Goal: Task Accomplishment & Management: Use online tool/utility

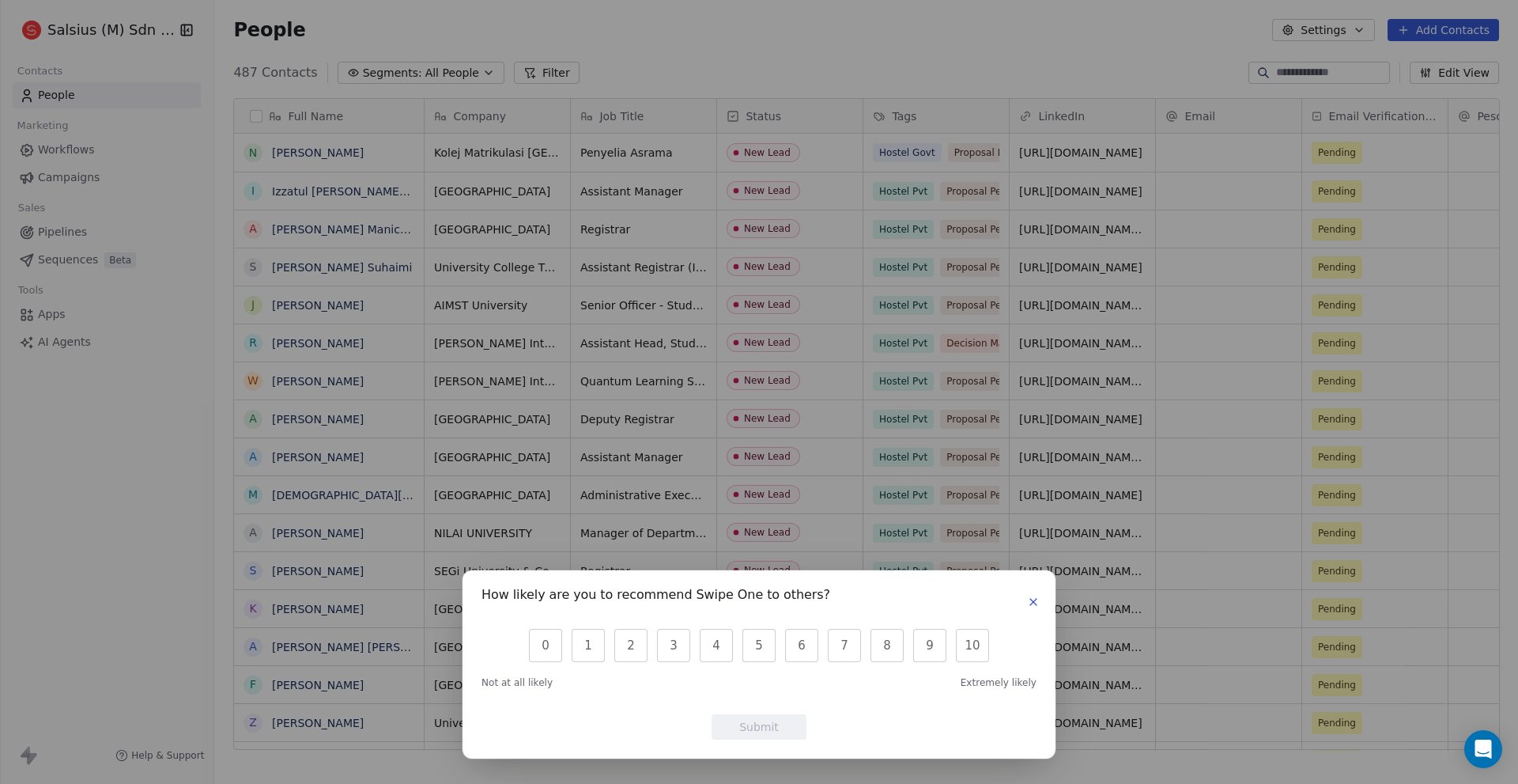
scroll to position [12, 12]
click at [1032, 597] on icon "button" at bounding box center [1033, 601] width 12 height 12
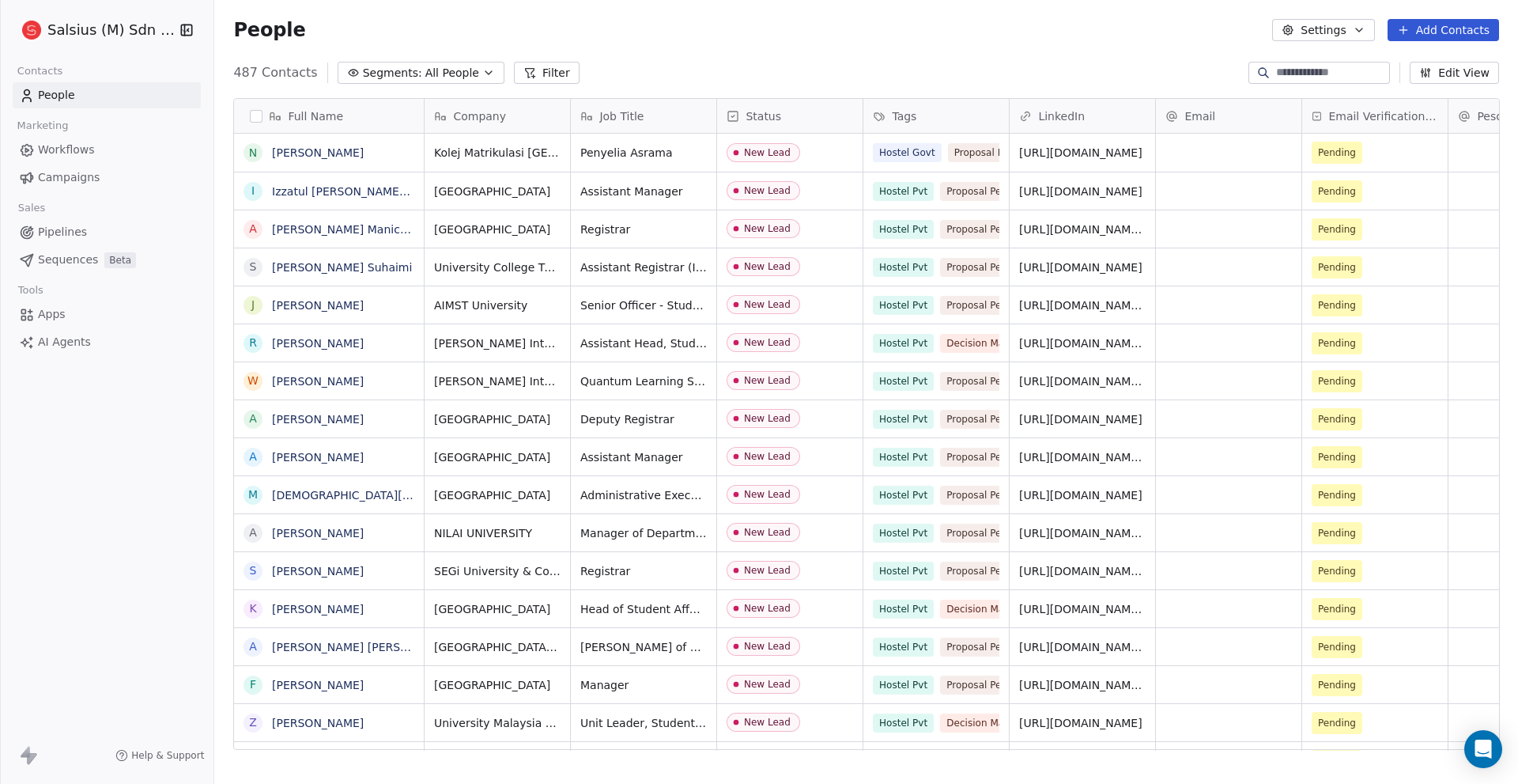
click at [44, 320] on span "Apps" at bounding box center [51, 314] width 27 height 17
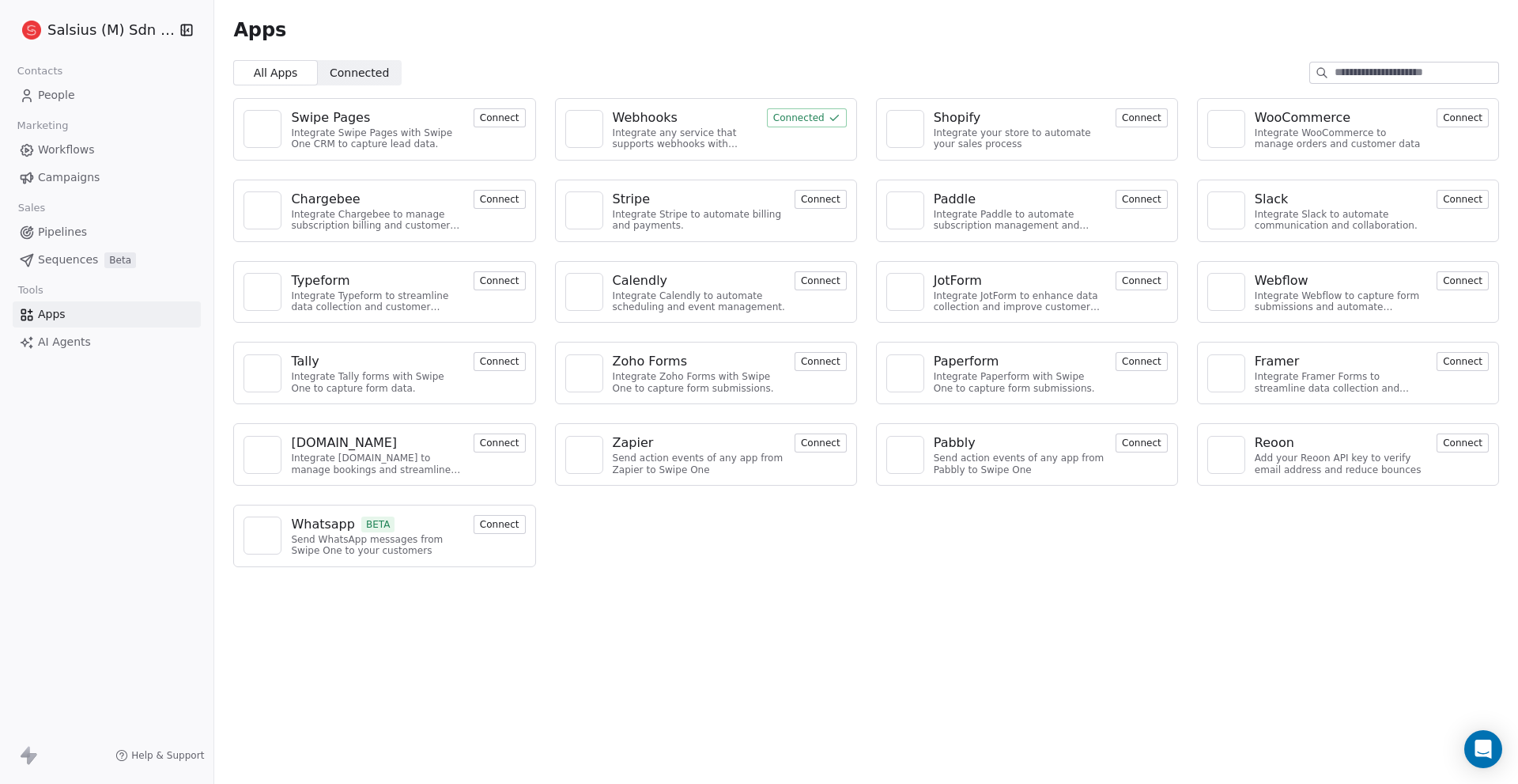
click at [626, 121] on div "Webhooks" at bounding box center [645, 118] width 65 height 19
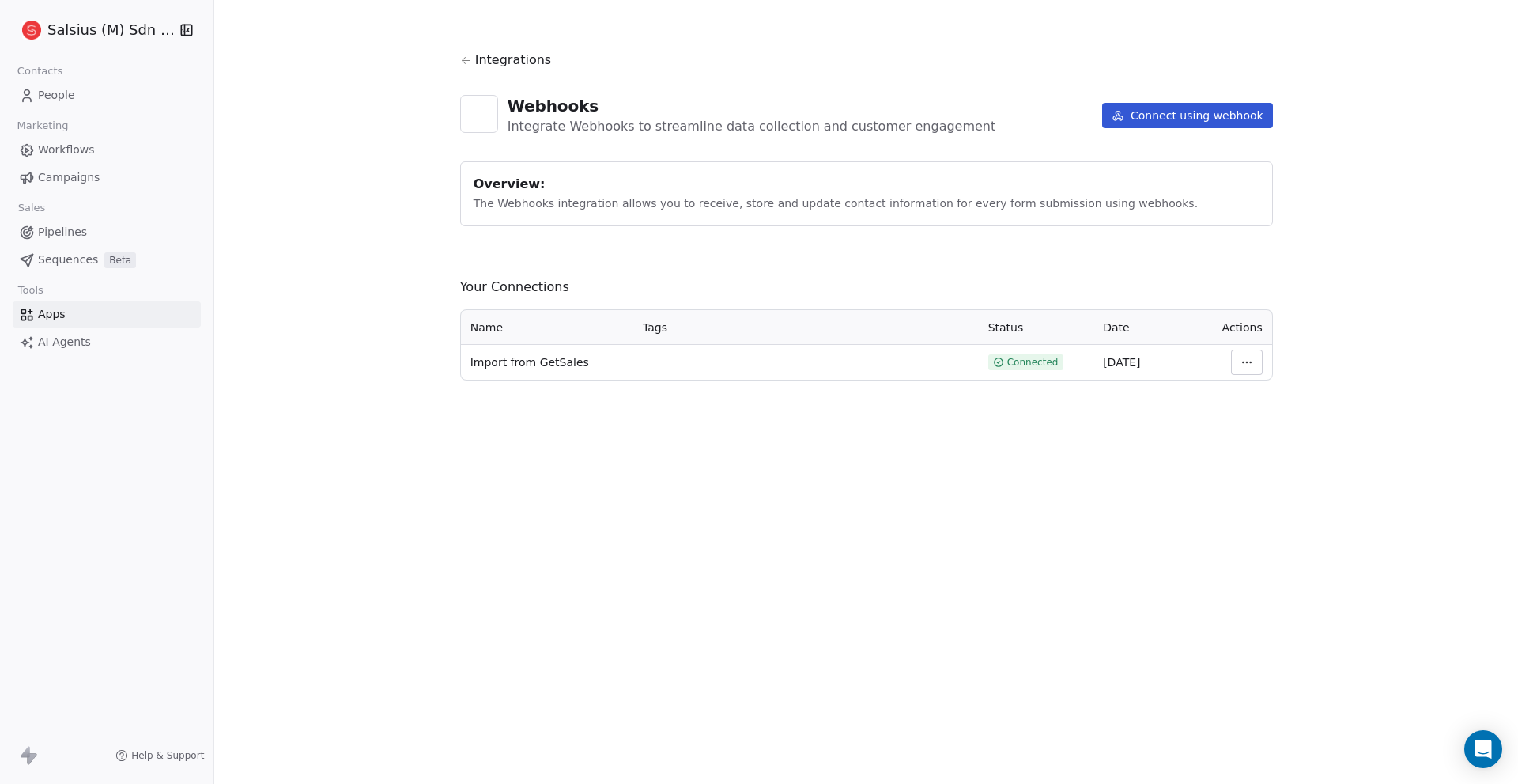
click at [1159, 118] on button "Connect using webhook" at bounding box center [1187, 115] width 171 height 25
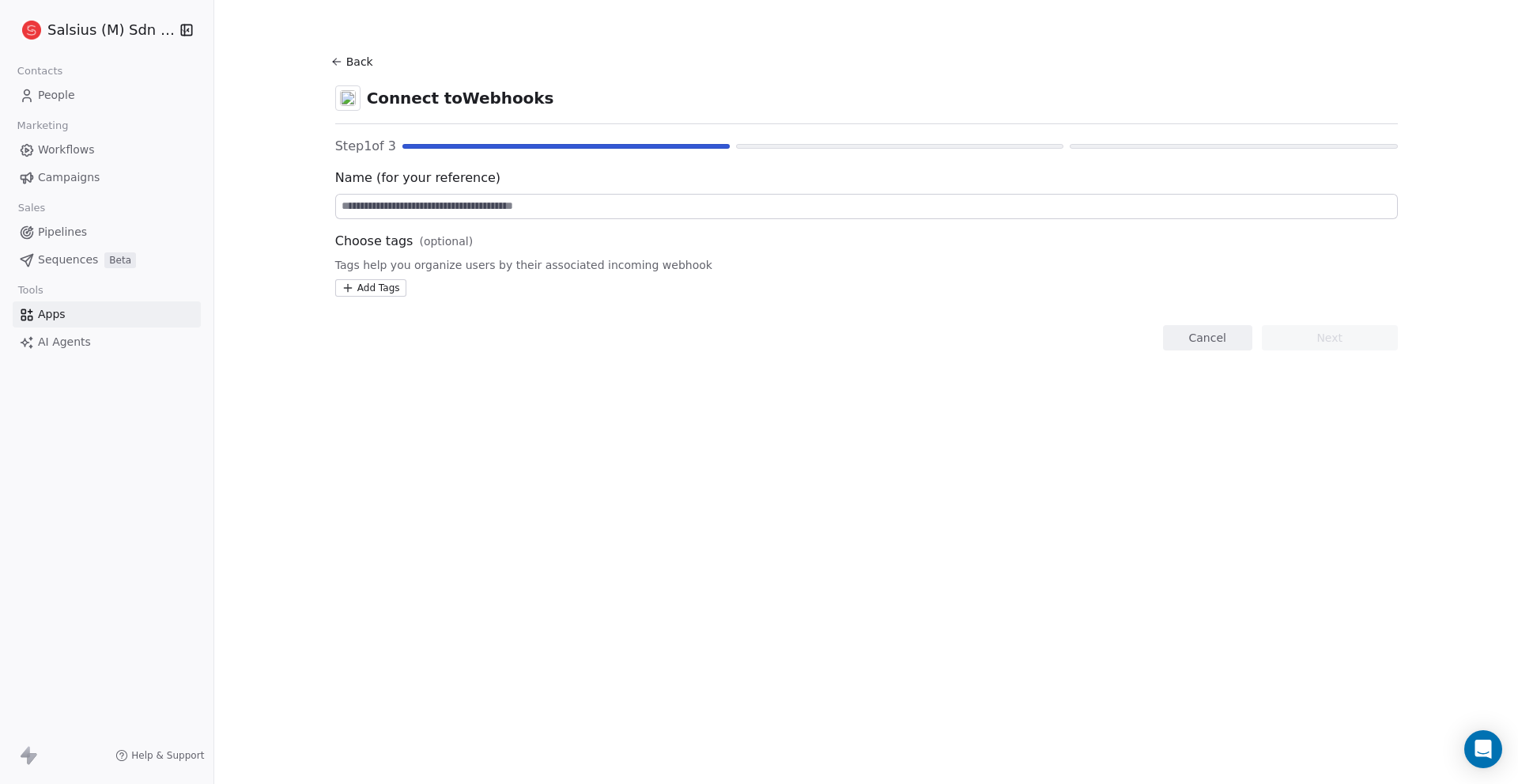
click at [976, 203] on input at bounding box center [866, 206] width 1061 height 24
type input "*"
type input "**********"
click at [1355, 335] on button "Next" at bounding box center [1330, 337] width 136 height 25
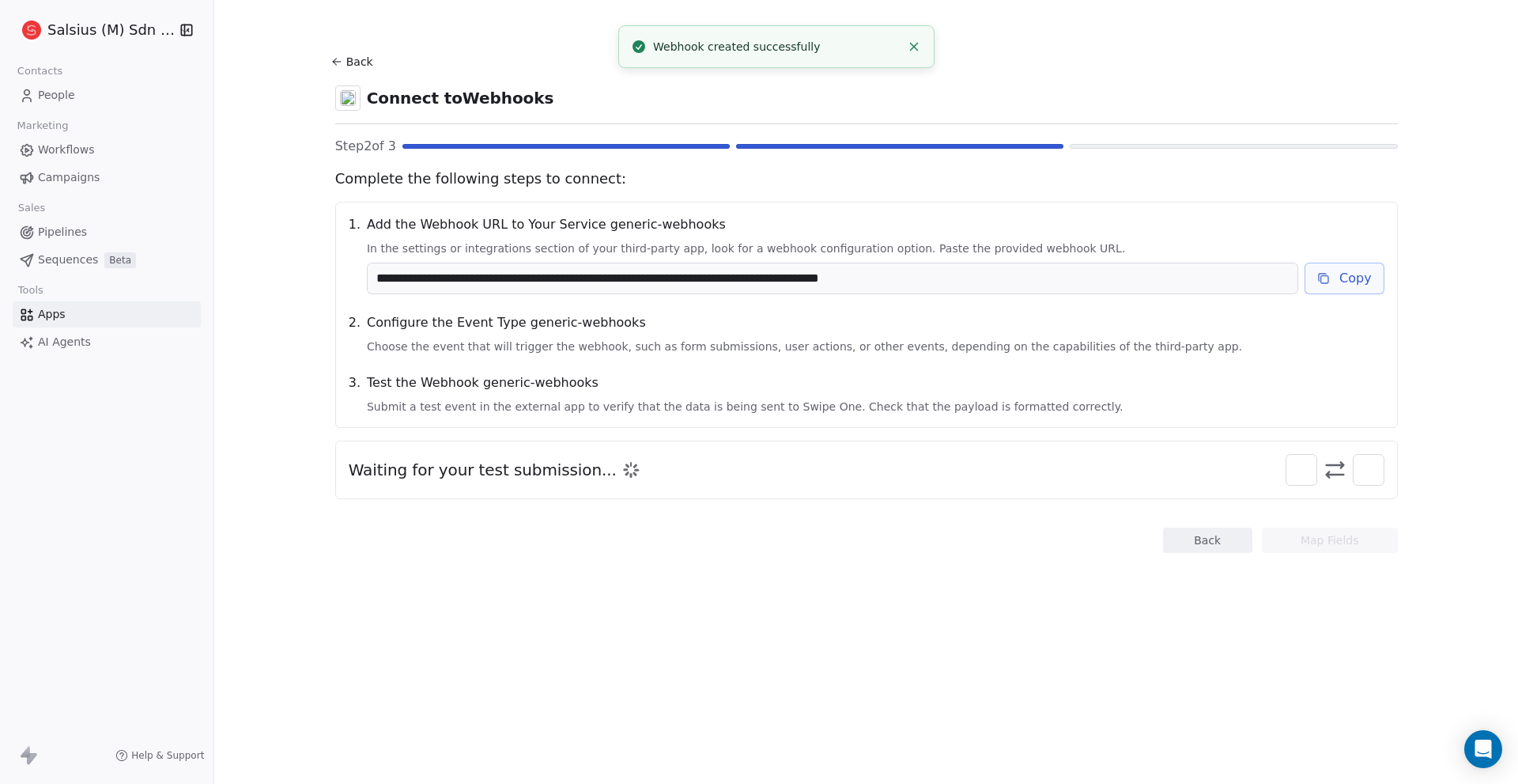
click at [1326, 276] on icon at bounding box center [1323, 277] width 12 height 12
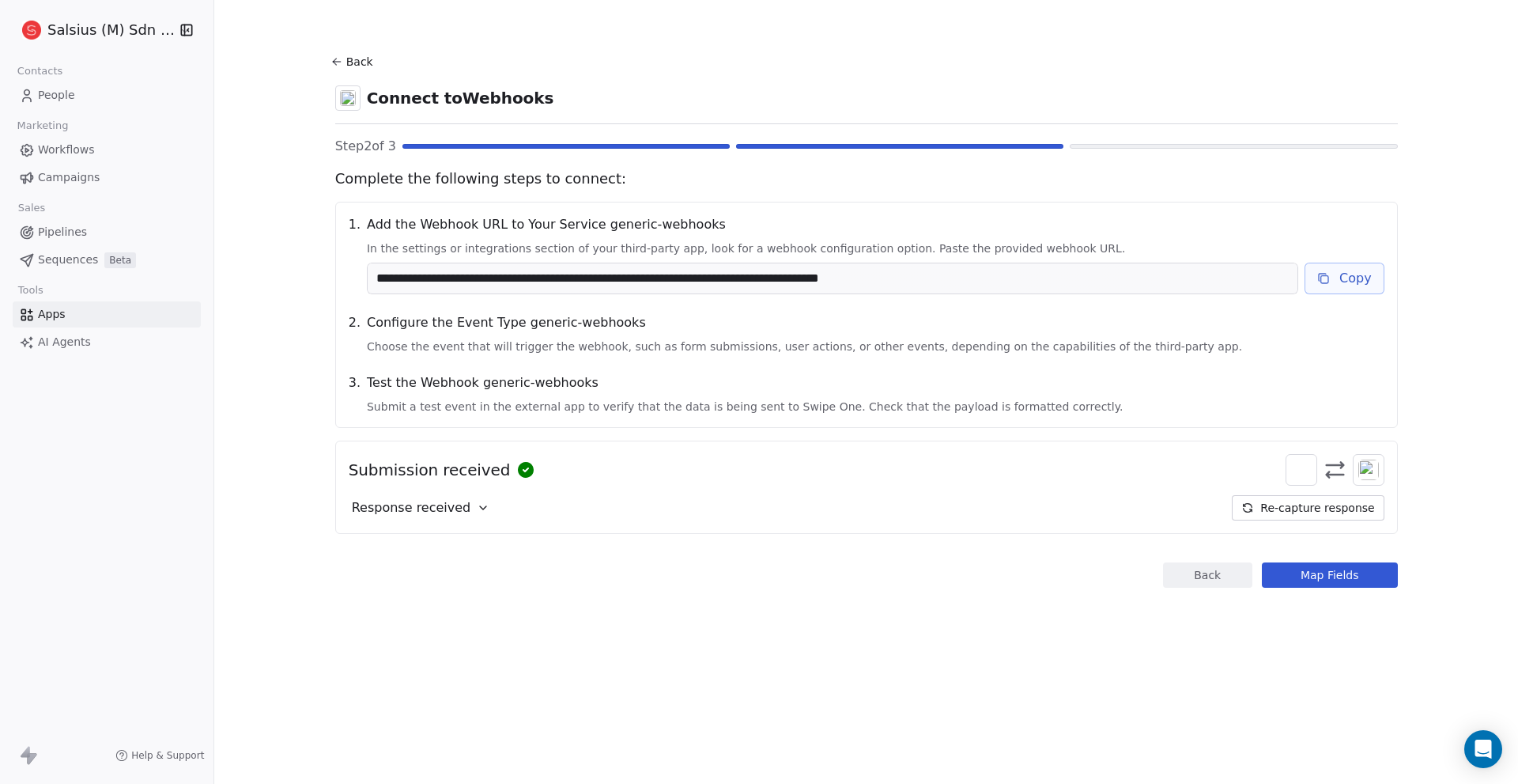
click at [1338, 576] on button "Map Fields" at bounding box center [1330, 575] width 136 height 25
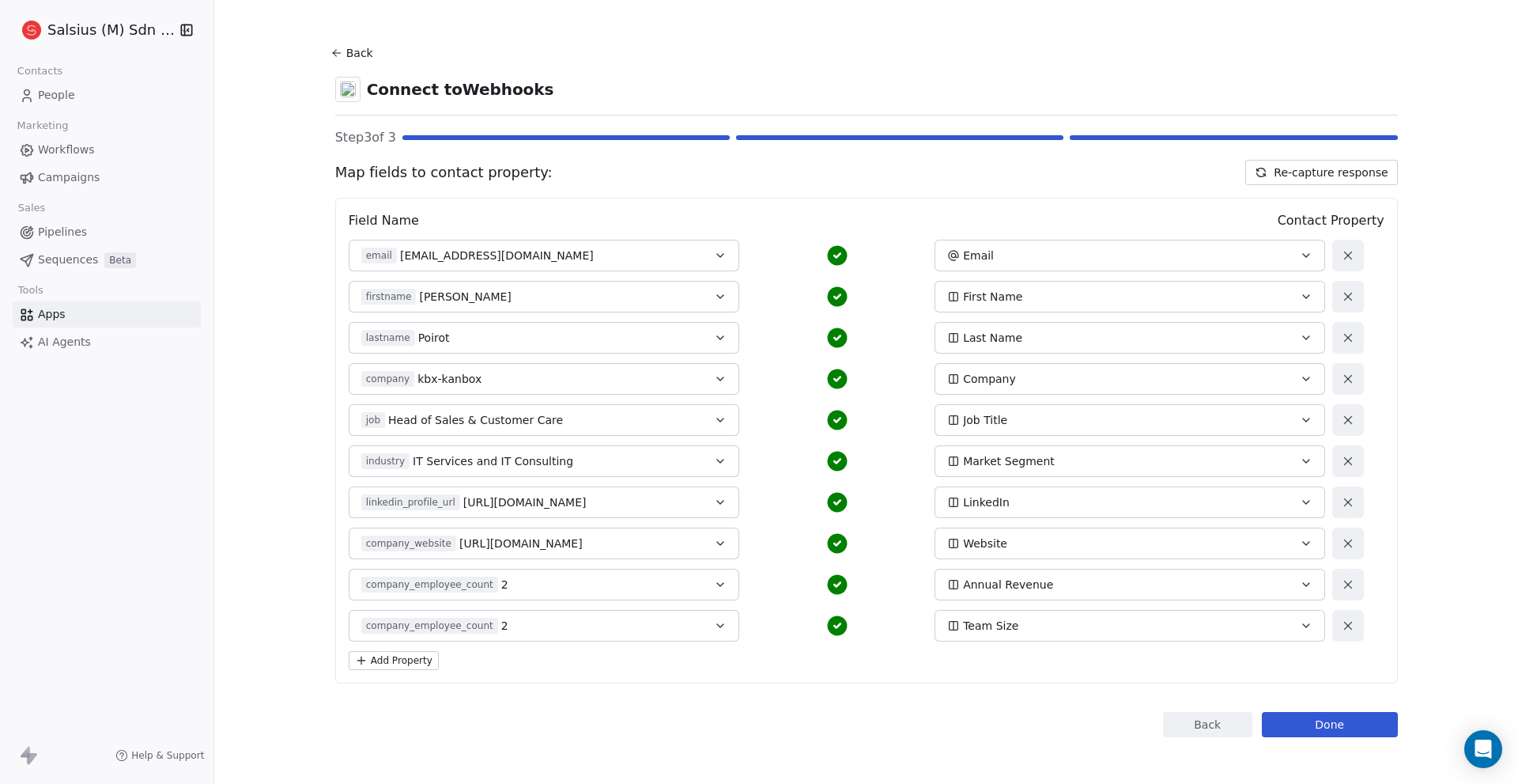
scroll to position [12, 0]
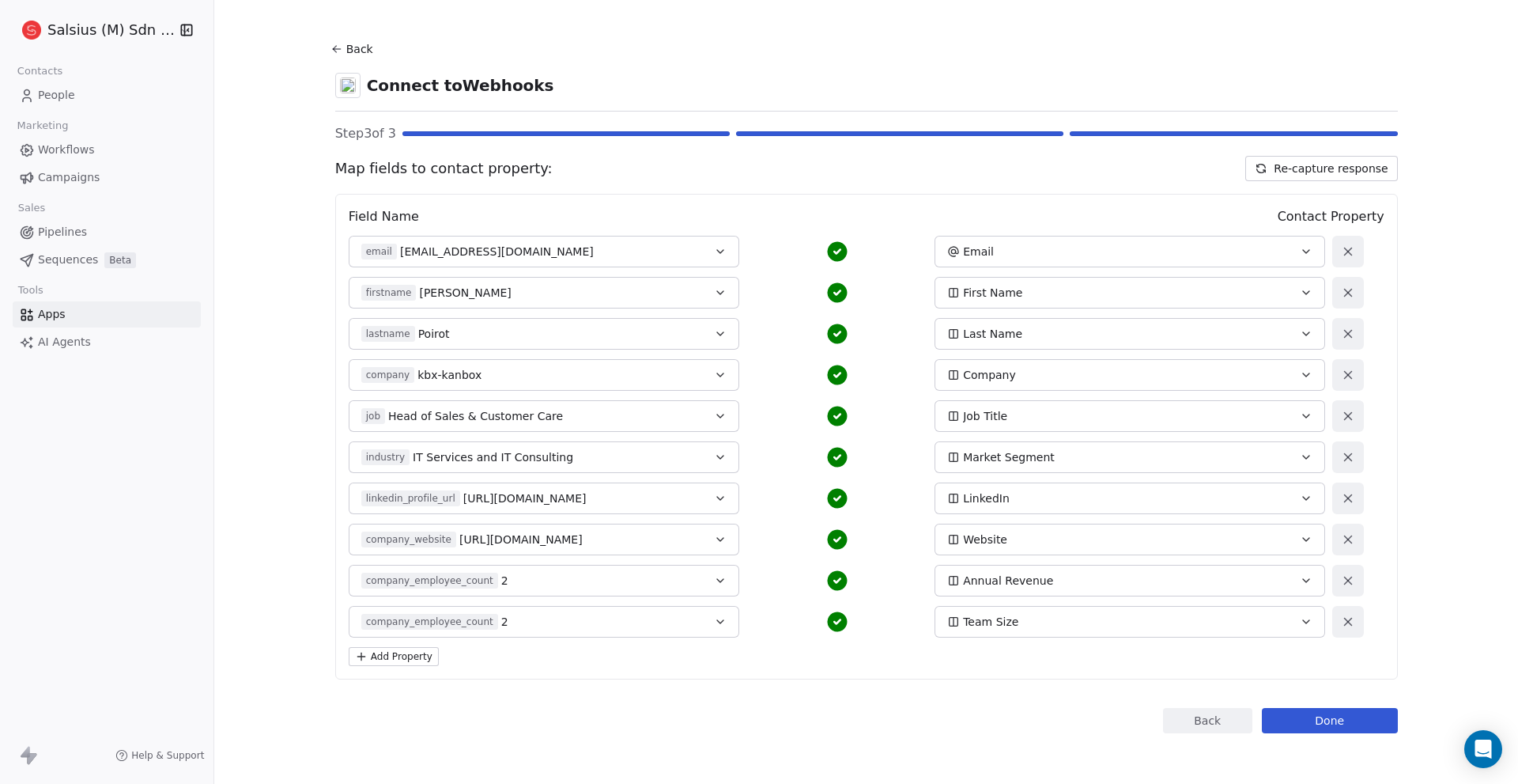
click at [398, 662] on button "Add Property" at bounding box center [394, 657] width 91 height 19
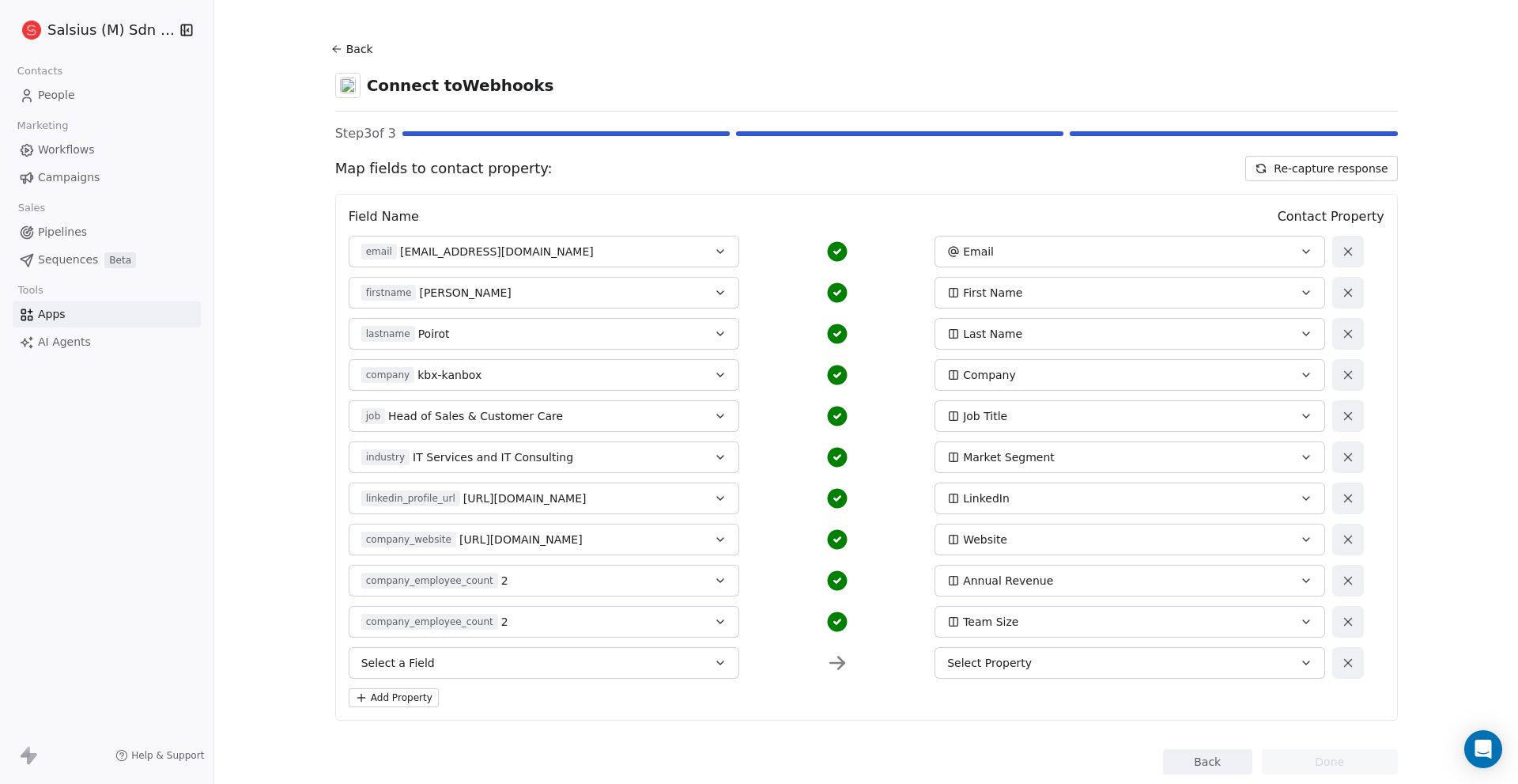
click at [398, 662] on span "Select a Field" at bounding box center [398, 662] width 74 height 16
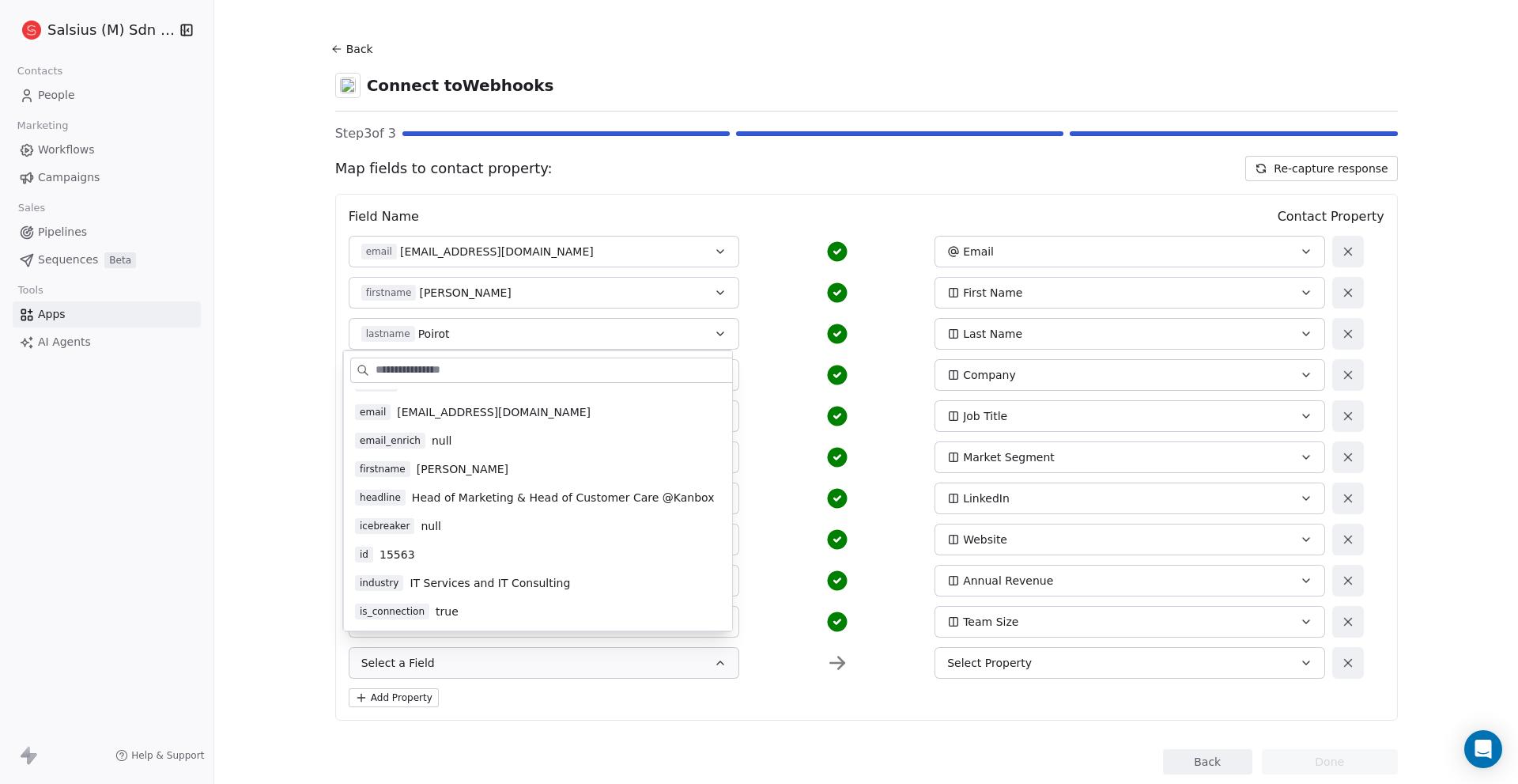
scroll to position [475, 0]
click at [759, 666] on div "Select a Field Select Property" at bounding box center [838, 663] width 977 height 32
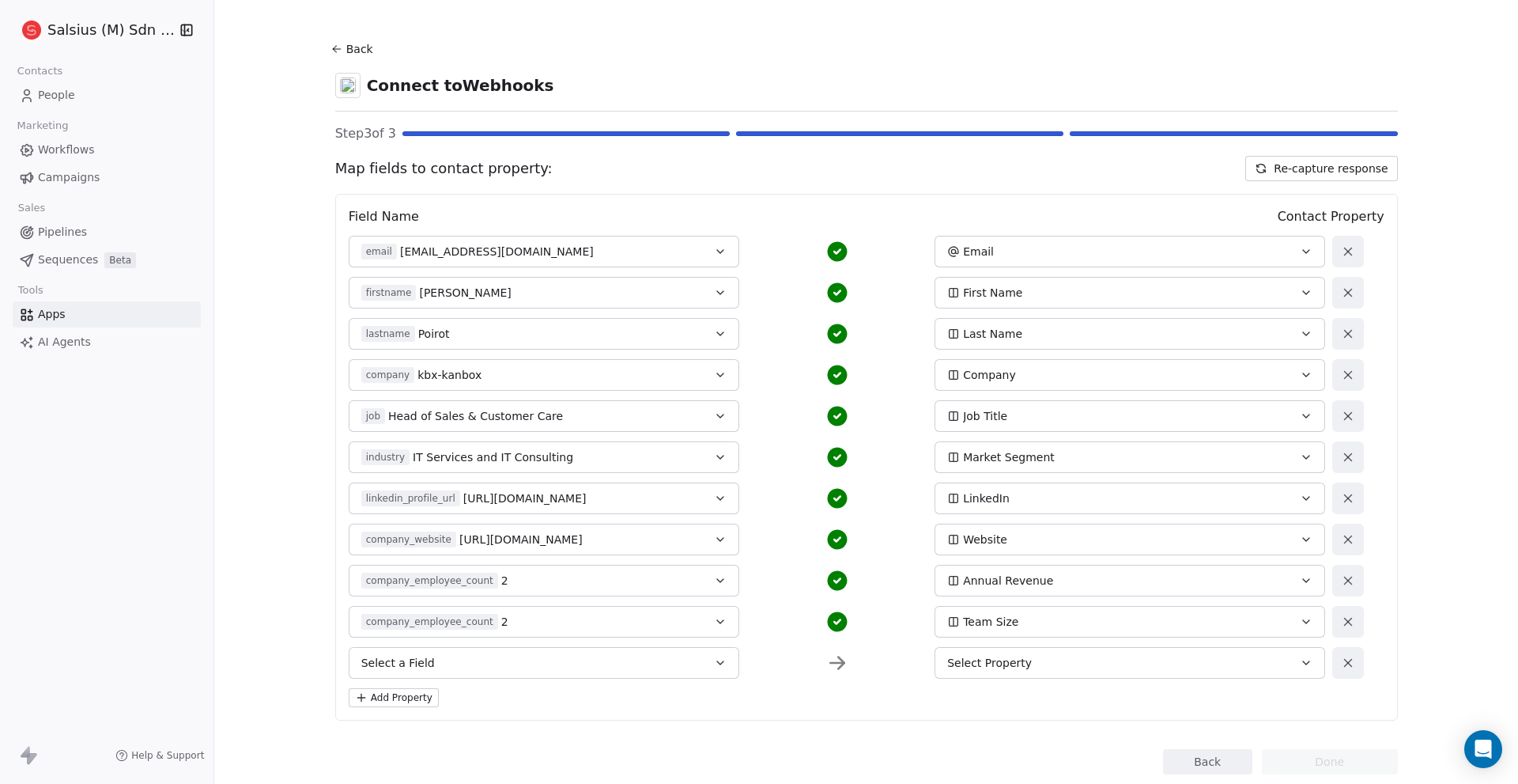
click at [587, 658] on button "Select a Field" at bounding box center [544, 663] width 391 height 32
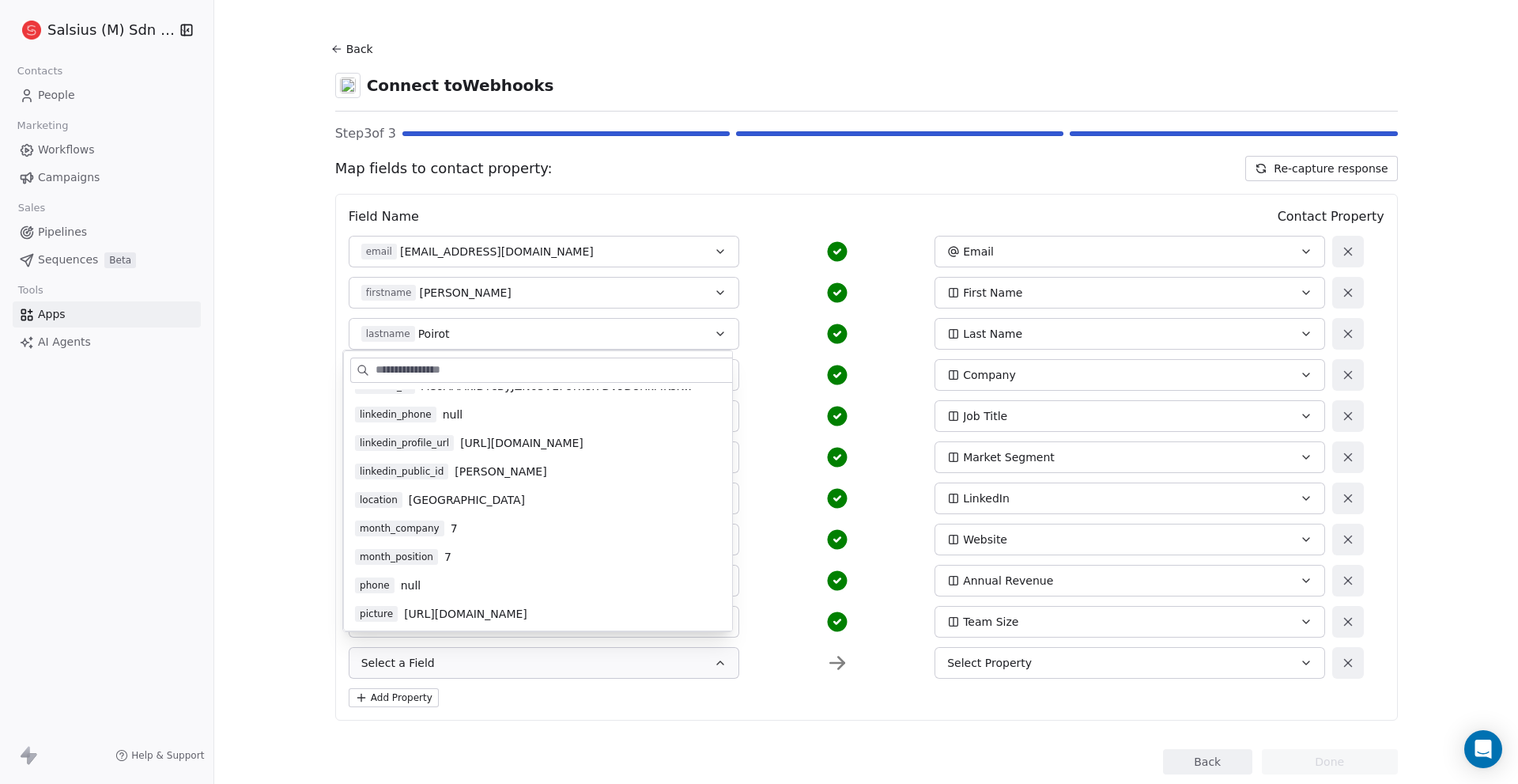
scroll to position [1028, 0]
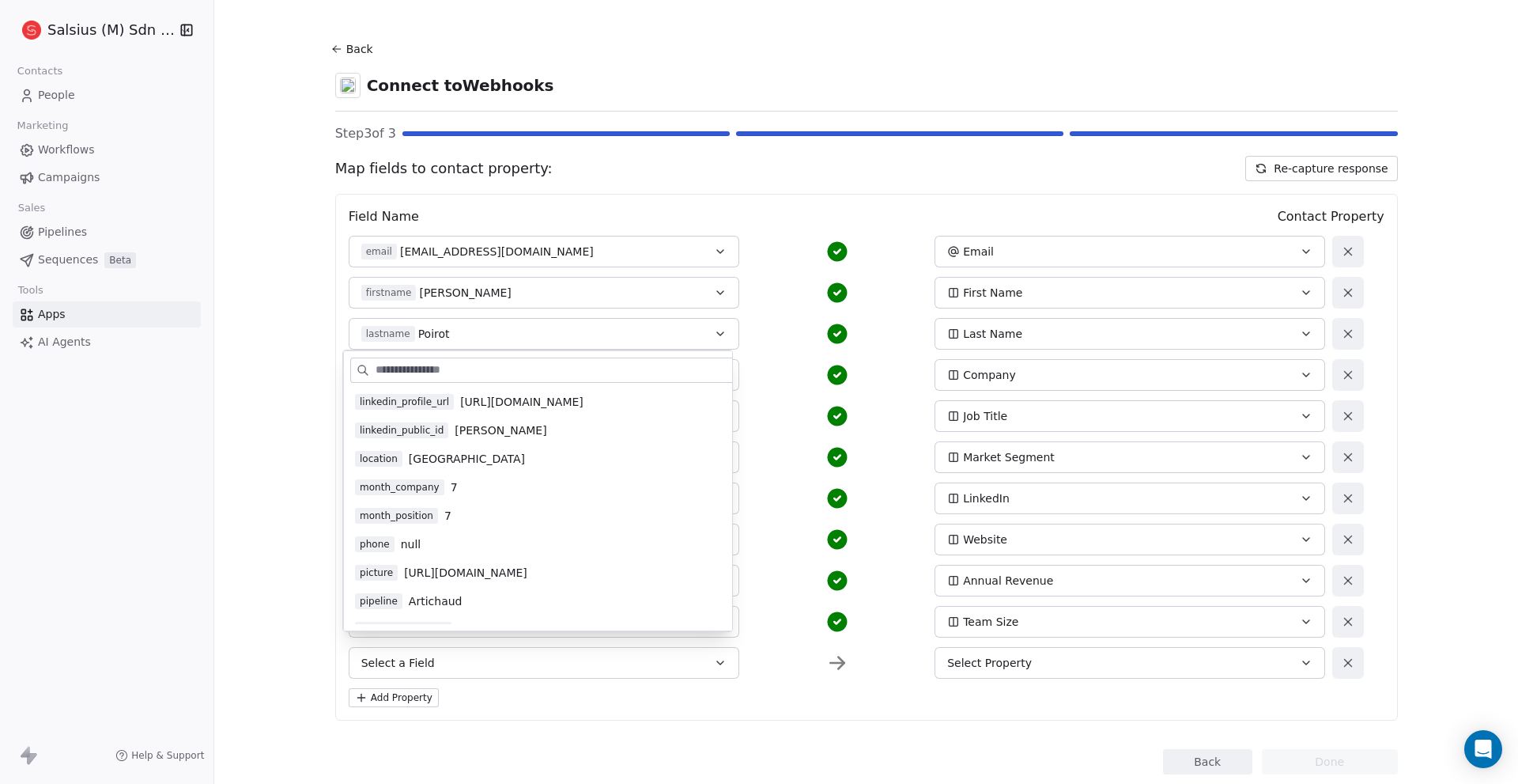
click at [754, 564] on div "company_employee_count 2 Annual Revenue" at bounding box center [838, 580] width 977 height 32
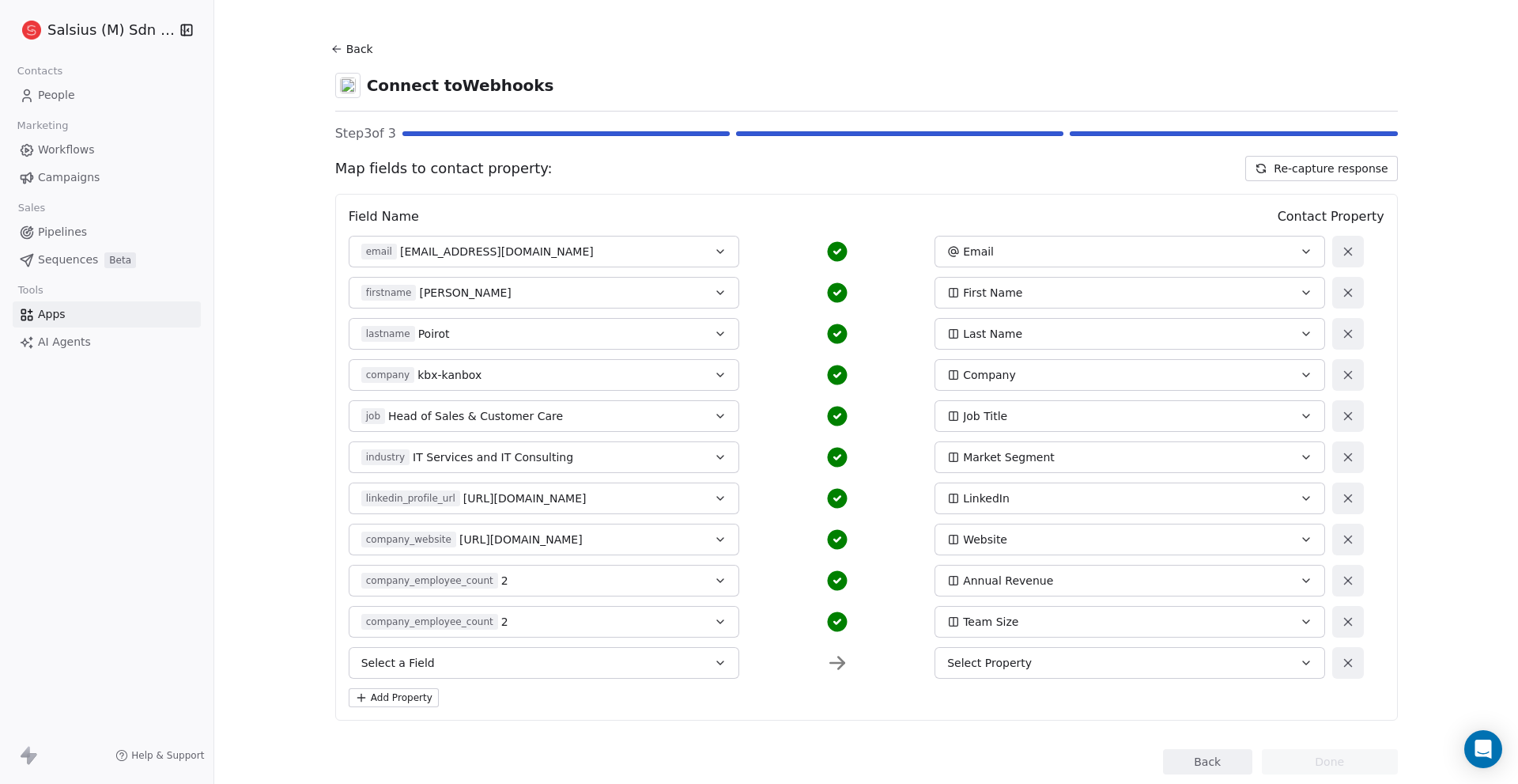
click at [626, 668] on button "Select a Field" at bounding box center [544, 663] width 391 height 32
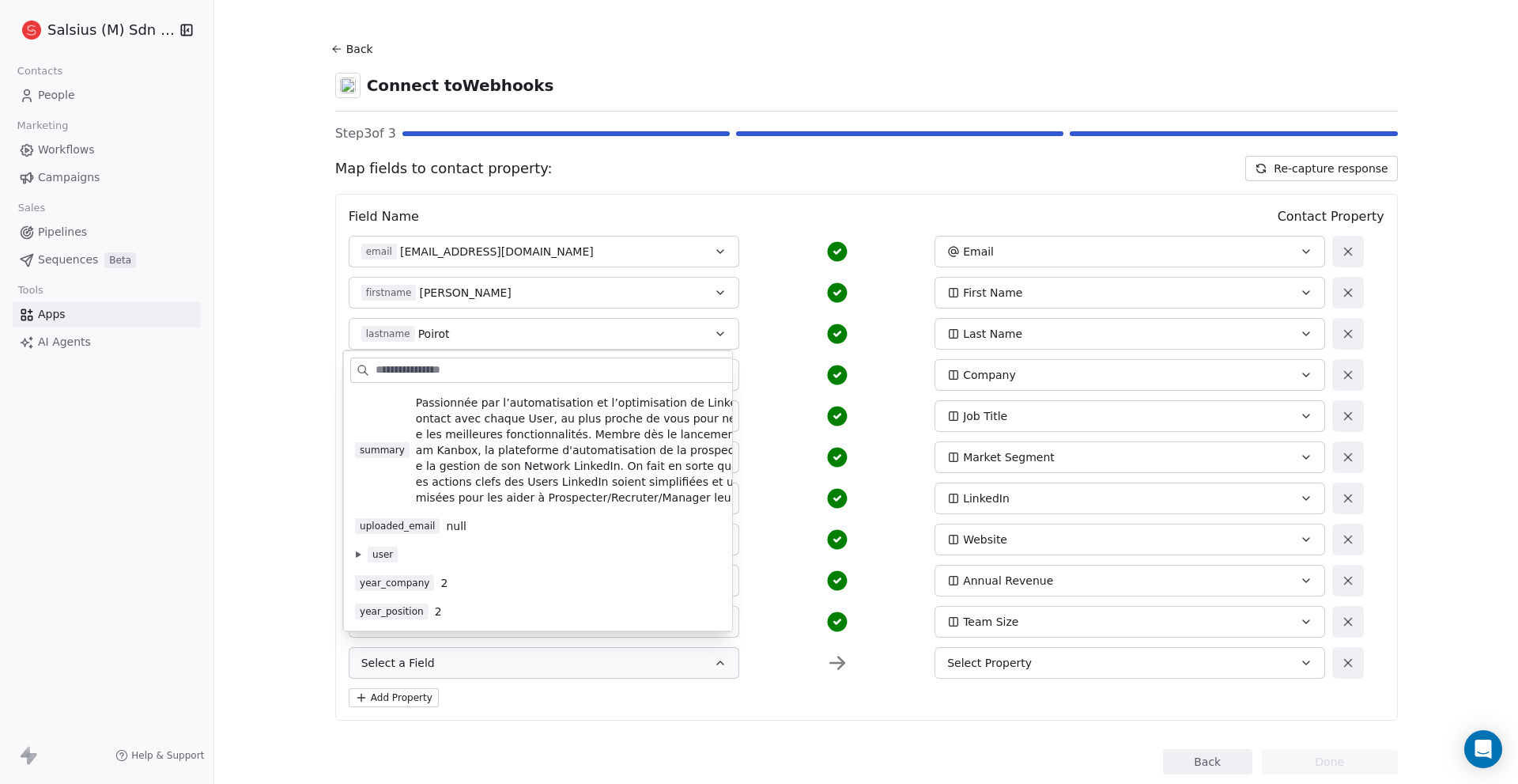
scroll to position [1463, 0]
click at [766, 666] on div "Select a Field Select Property" at bounding box center [838, 663] width 977 height 32
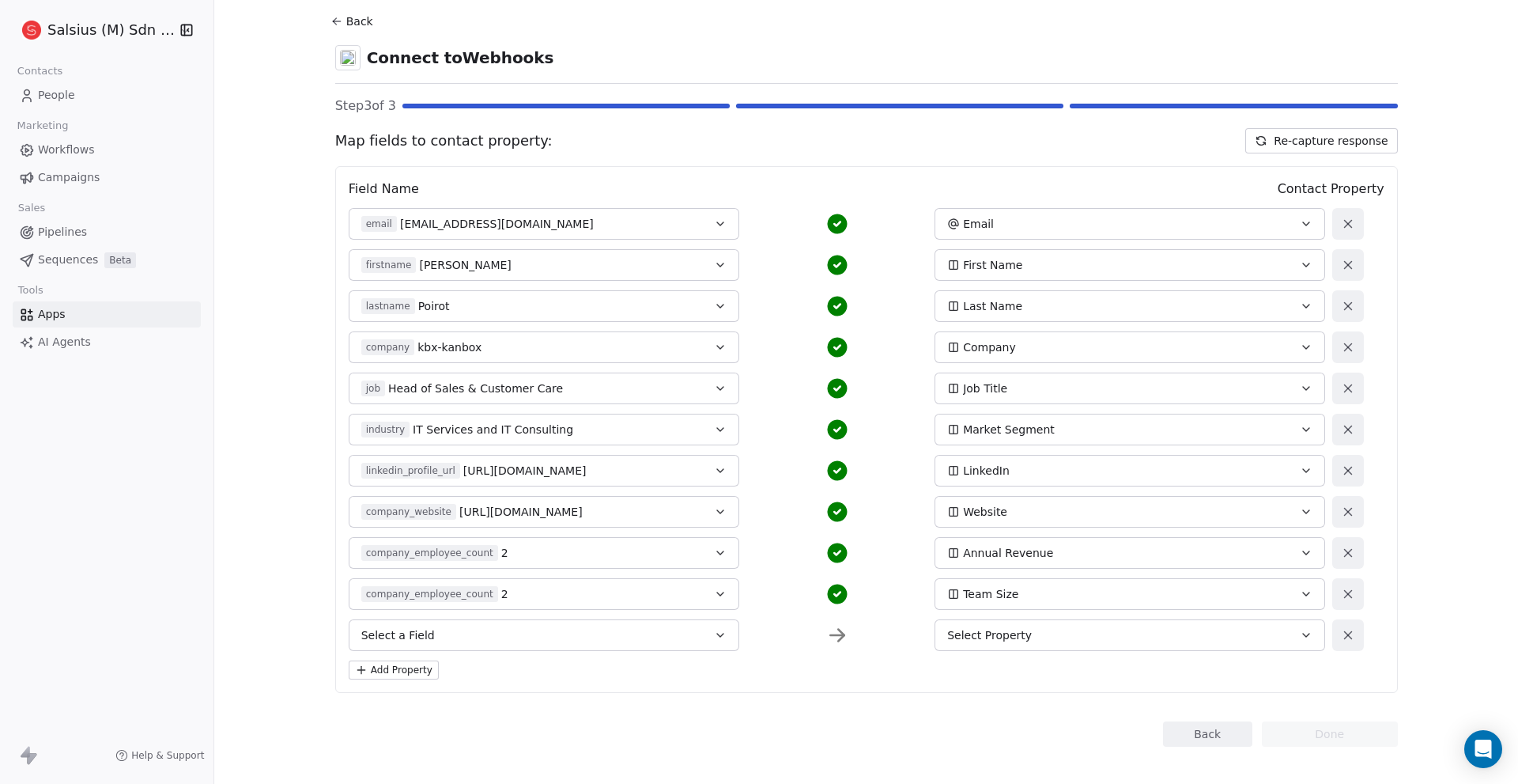
scroll to position [54, 0]
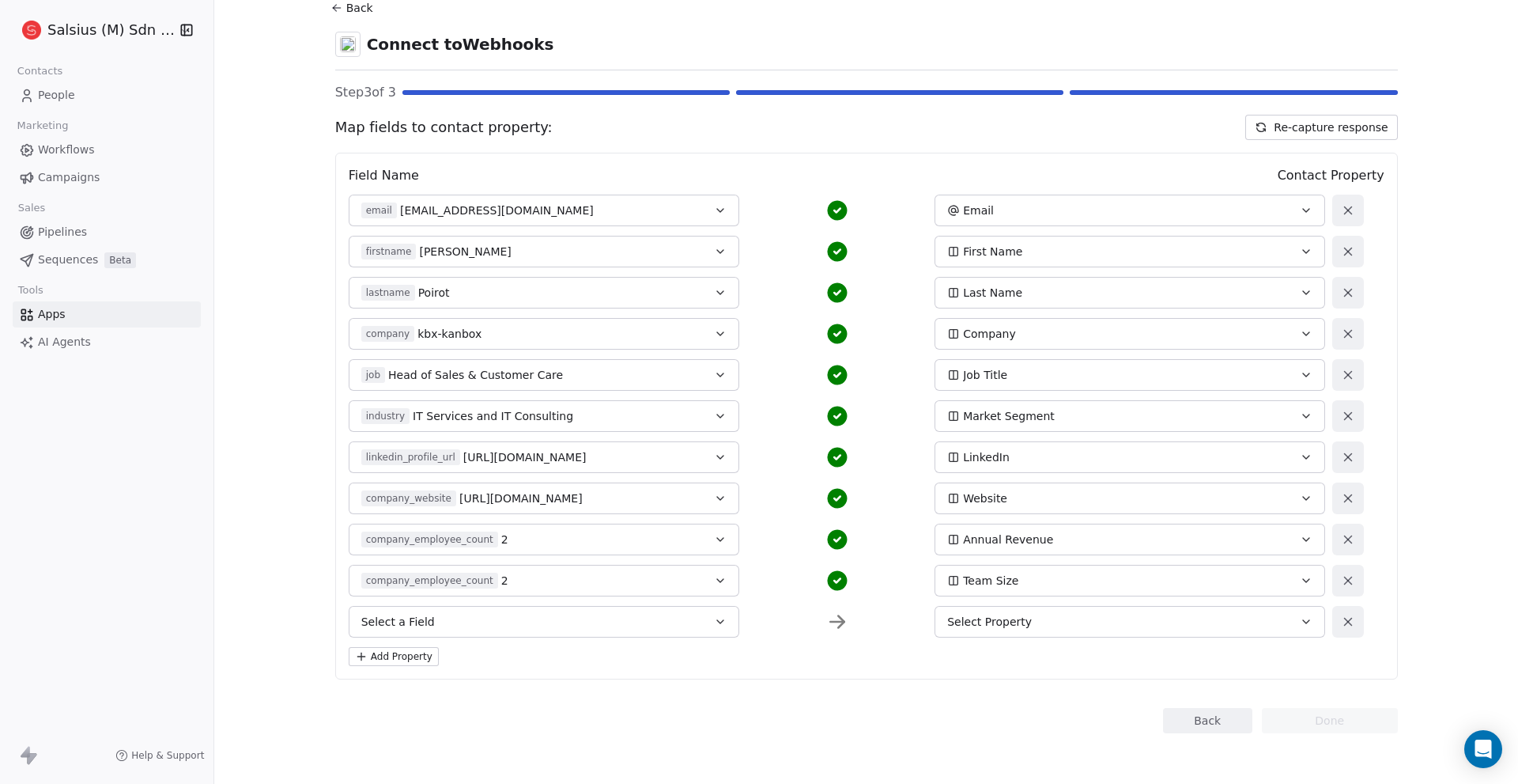
click at [1337, 613] on button at bounding box center [1348, 622] width 32 height 32
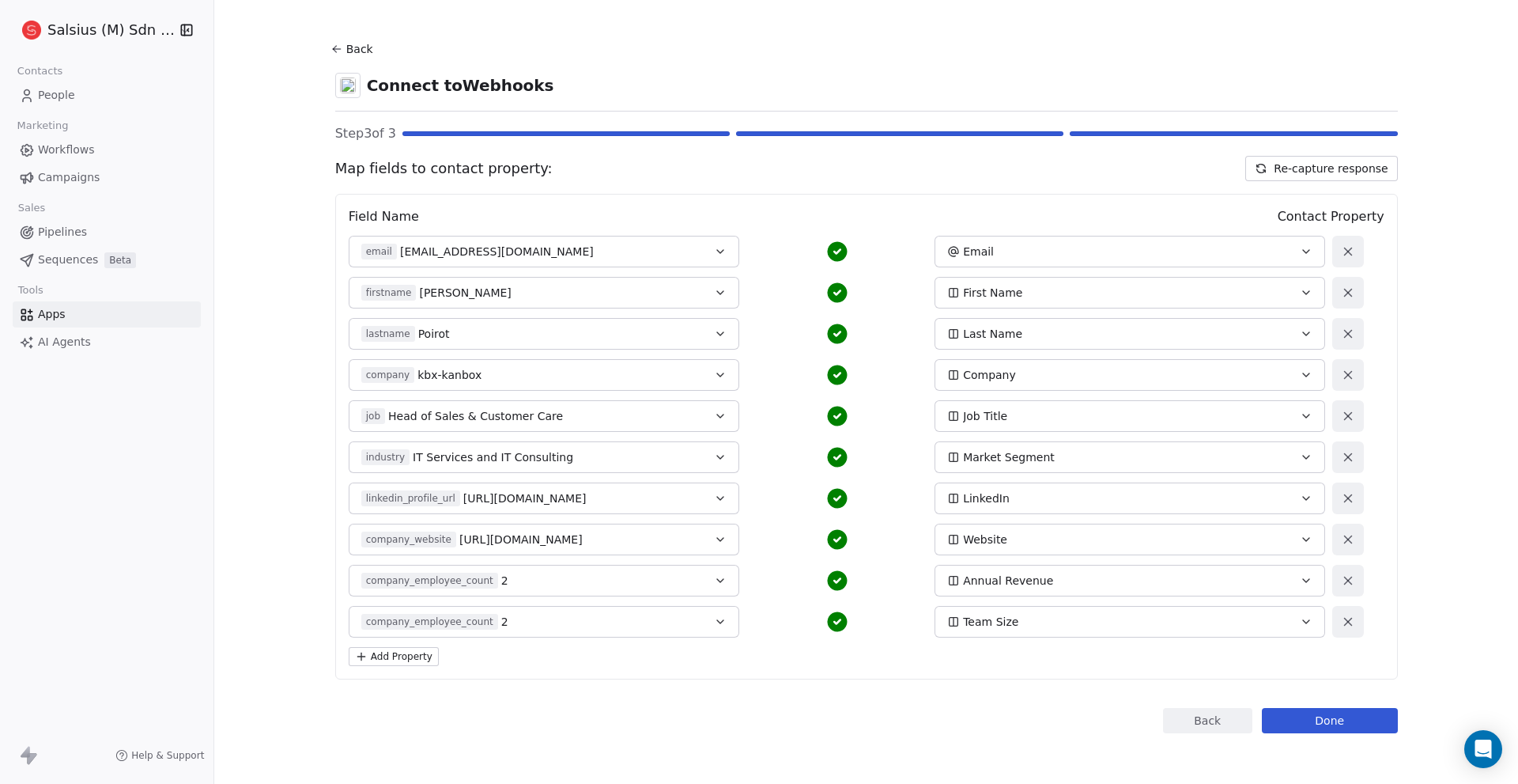
scroll to position [12, 0]
click at [1326, 726] on button "Done" at bounding box center [1330, 720] width 136 height 25
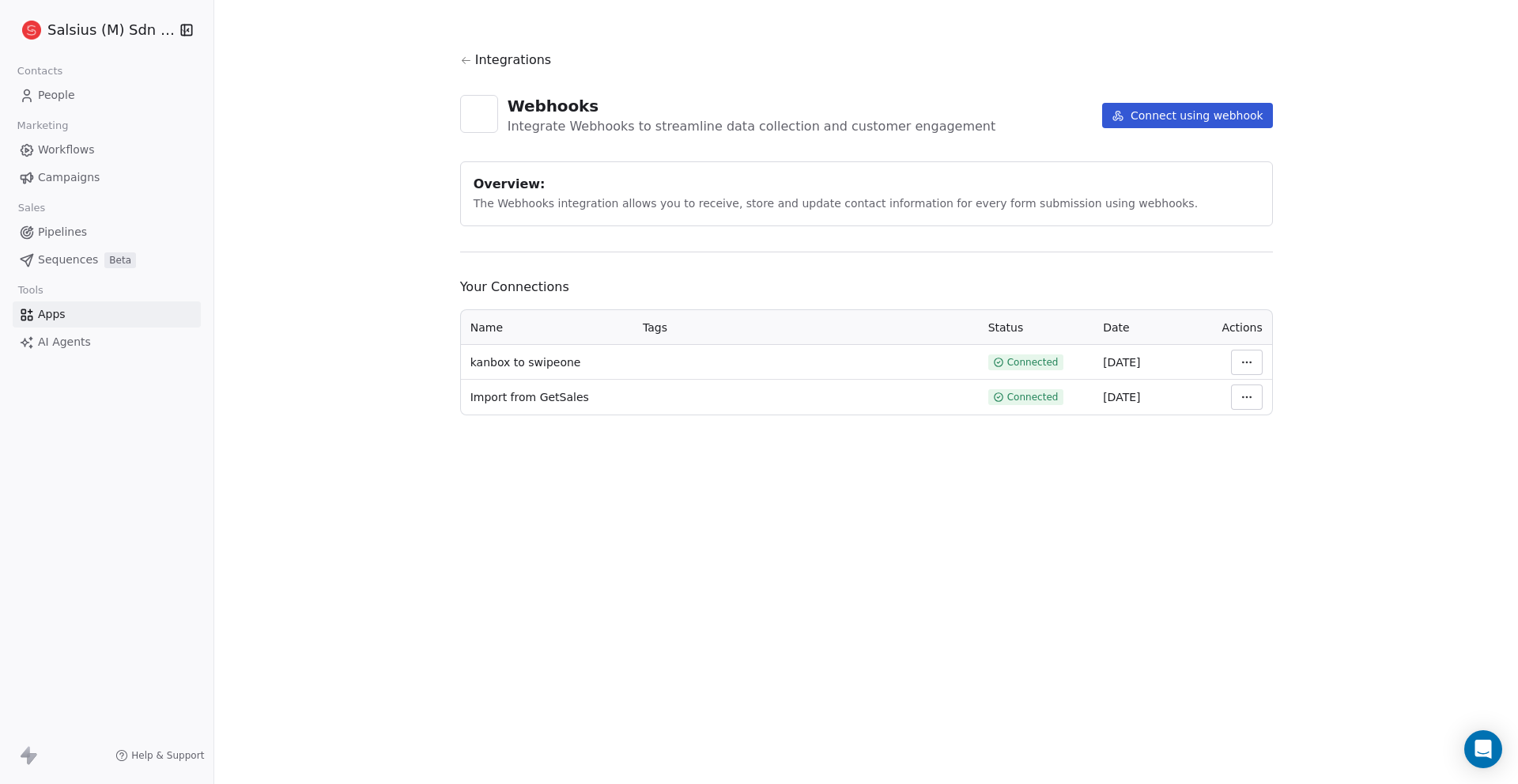
click at [1119, 119] on icon at bounding box center [1117, 115] width 12 height 12
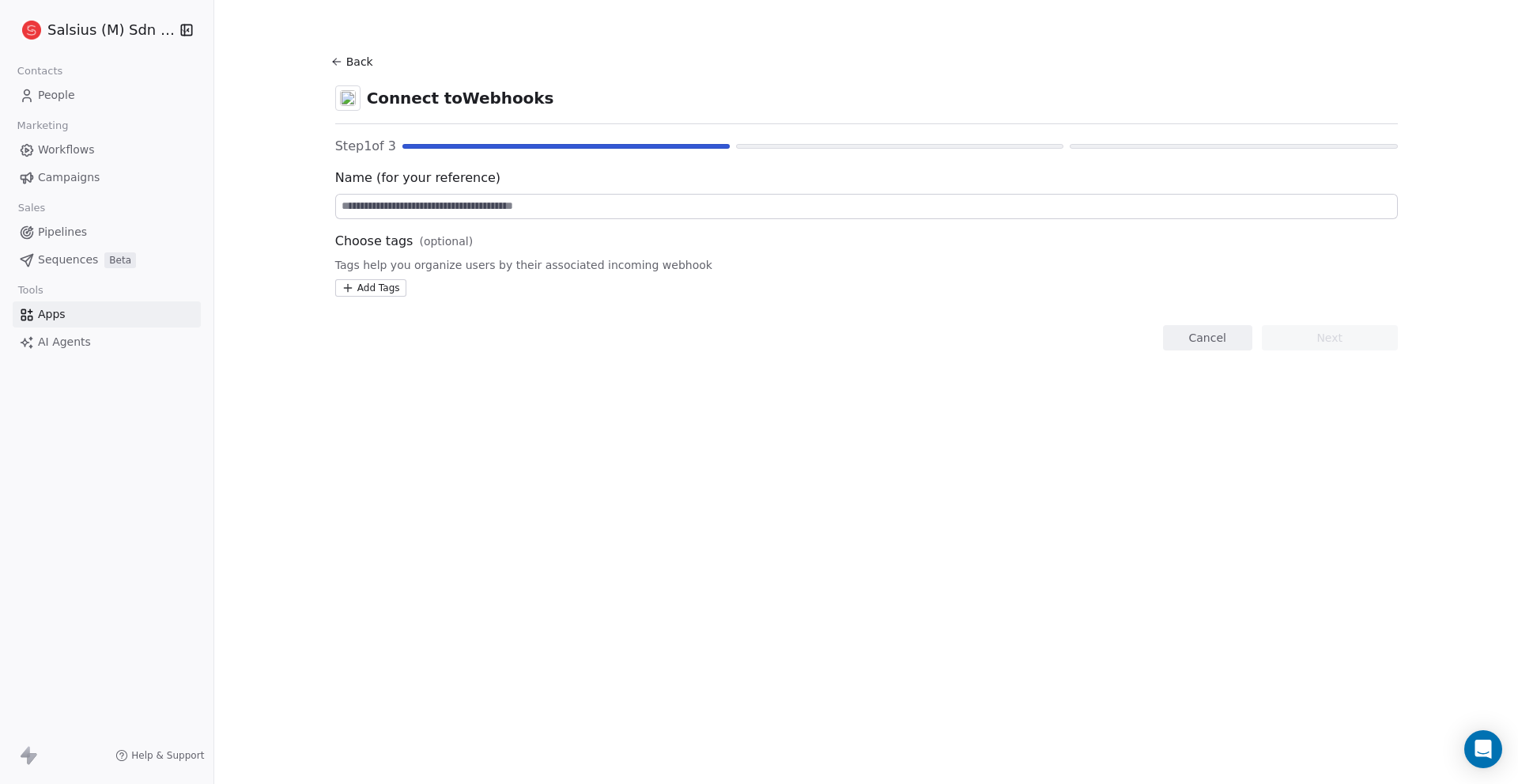
click at [398, 197] on input at bounding box center [866, 206] width 1061 height 24
type input "**********"
click at [1332, 344] on button "Next" at bounding box center [1330, 337] width 136 height 25
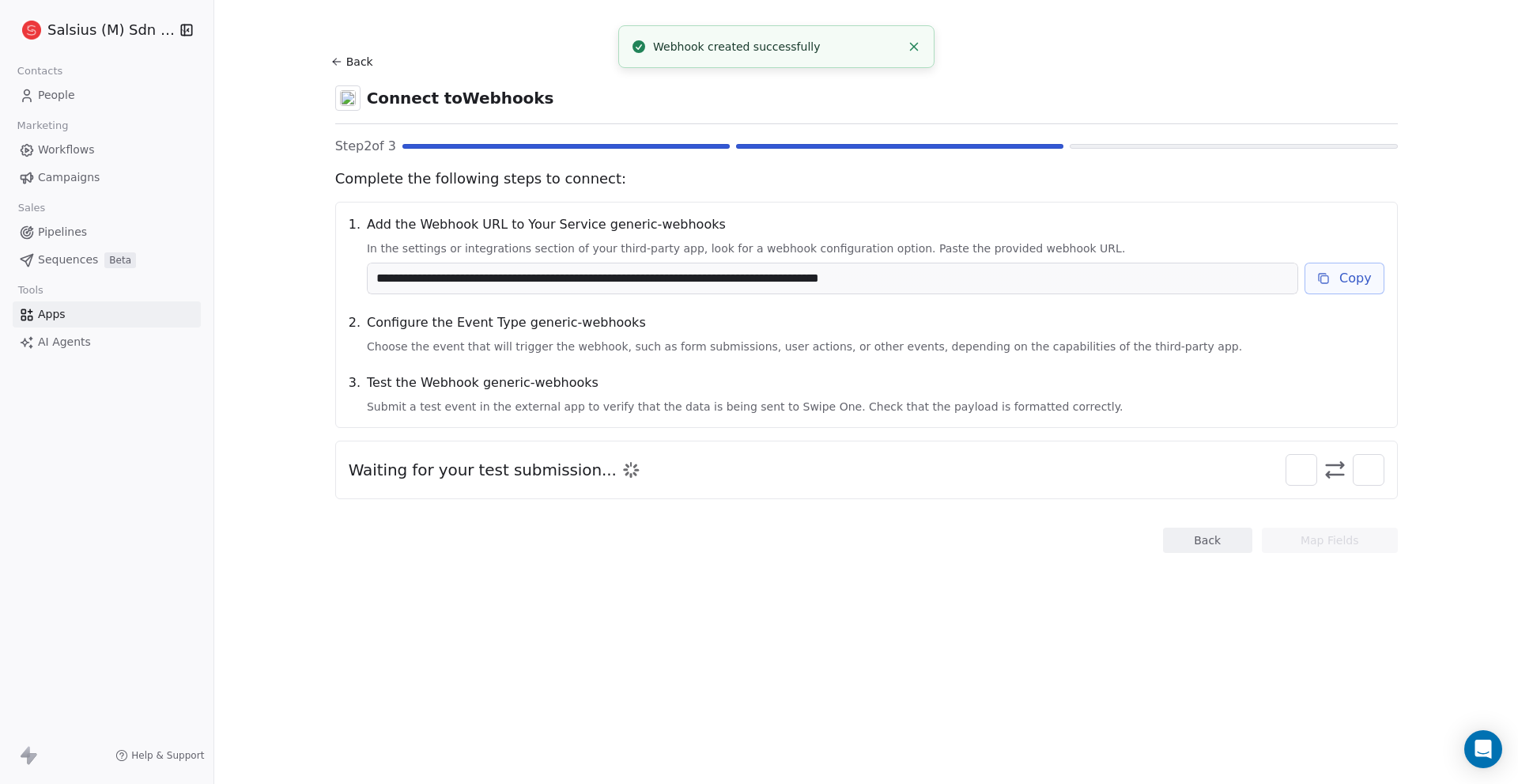
click at [1359, 275] on button "Copy" at bounding box center [1344, 278] width 80 height 32
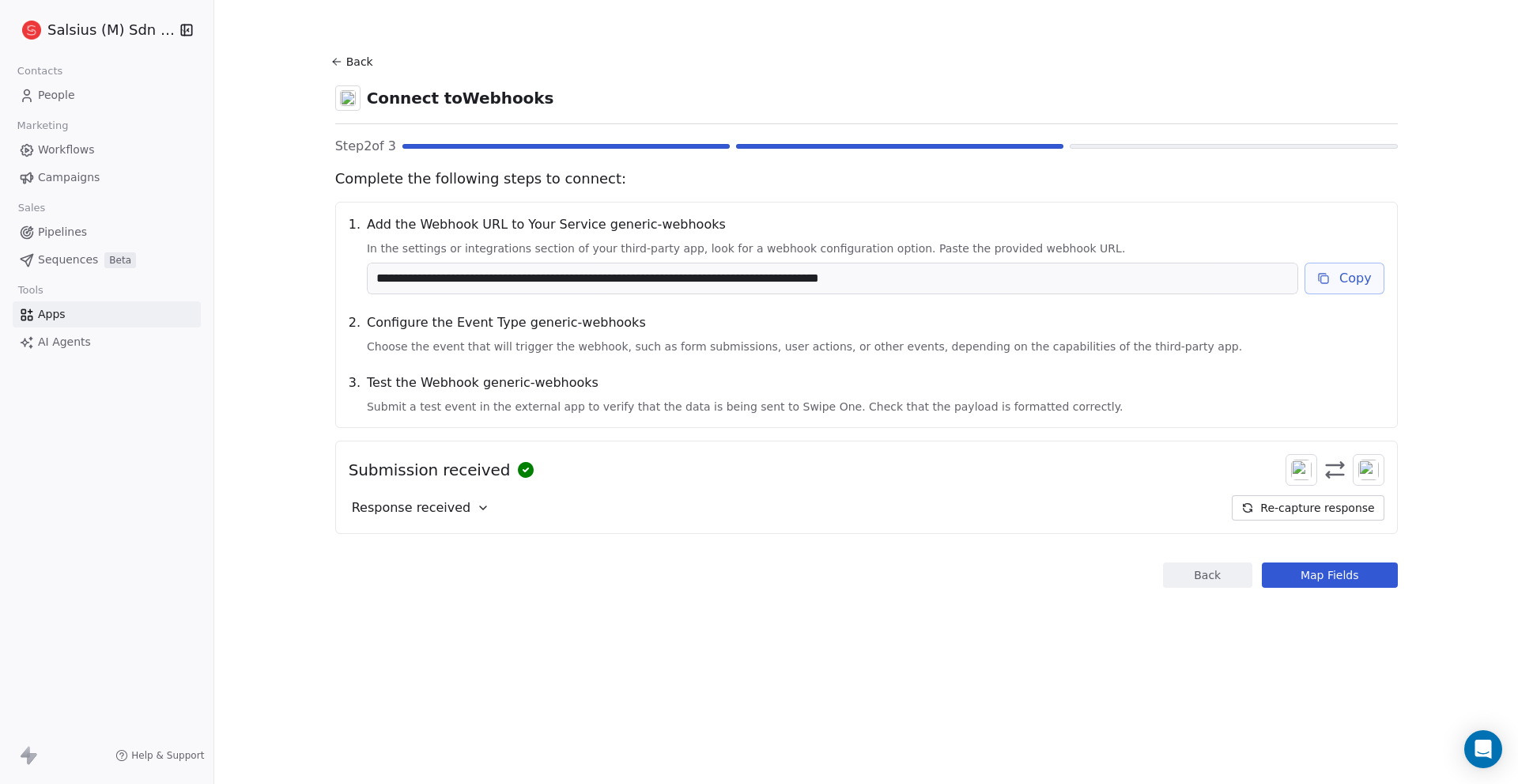
click at [1373, 580] on button "Map Fields" at bounding box center [1330, 575] width 136 height 25
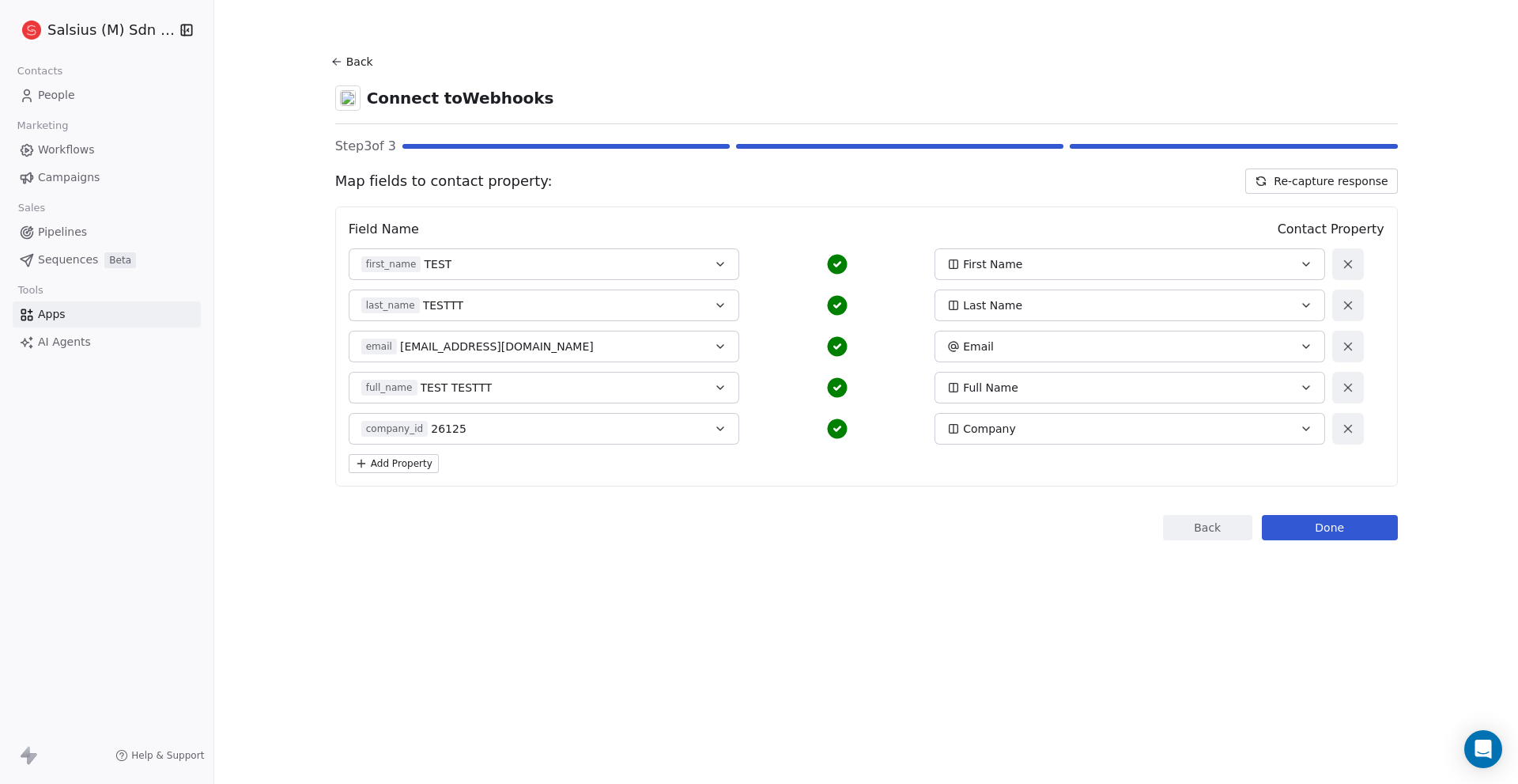
click at [417, 466] on button "Add Property" at bounding box center [394, 463] width 91 height 19
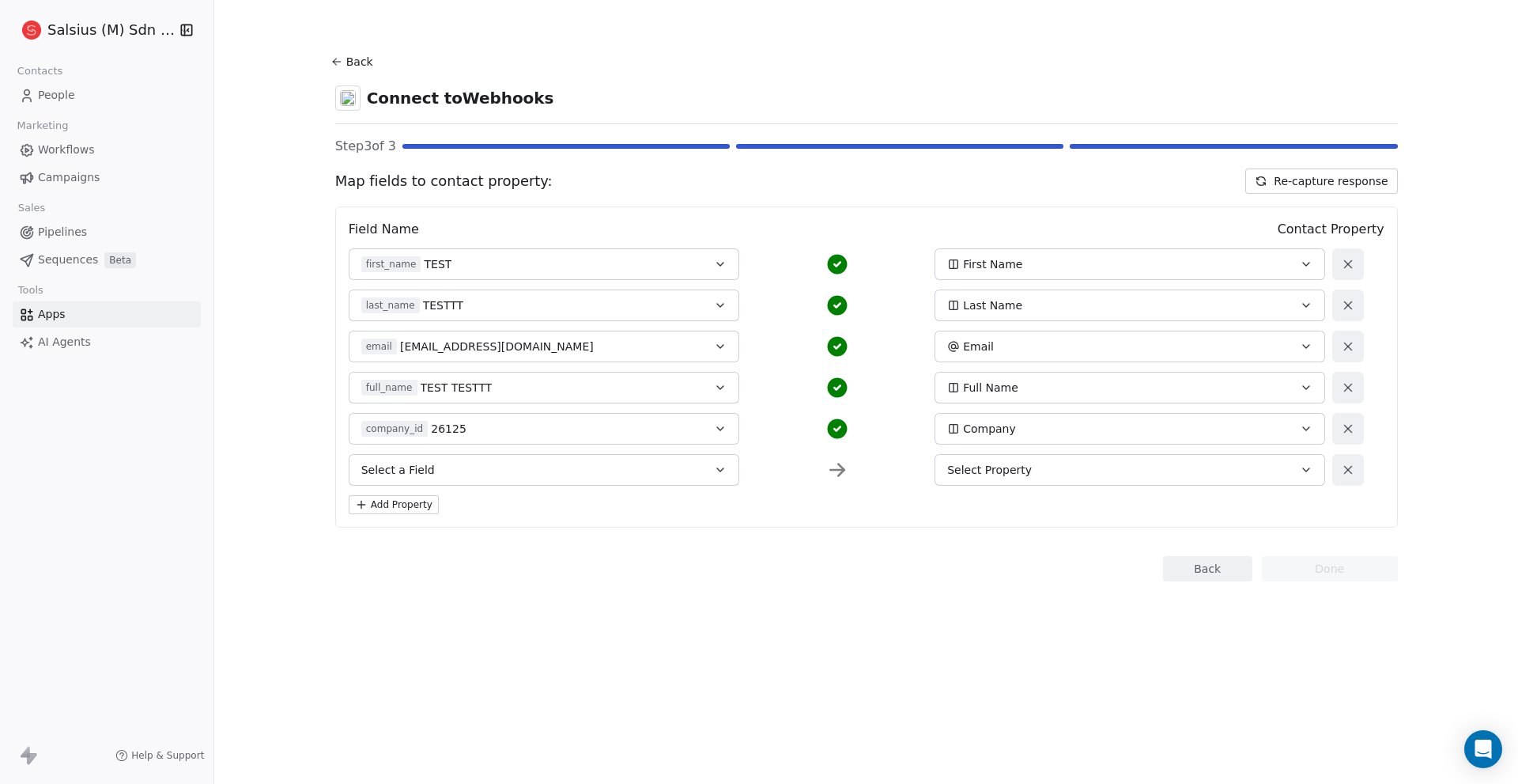
click at [435, 468] on button "Select a Field" at bounding box center [544, 470] width 391 height 32
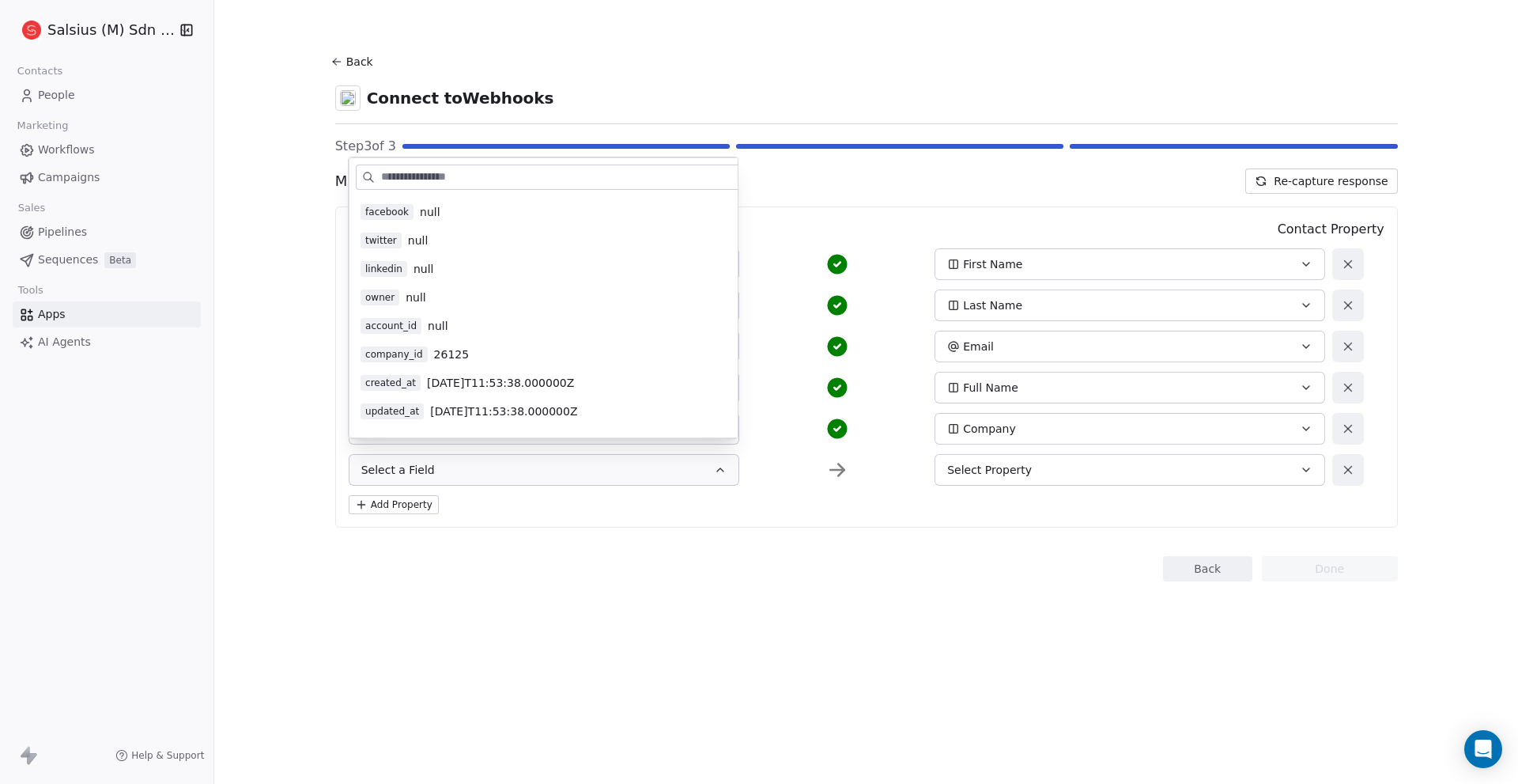
scroll to position [316, 0]
click at [429, 346] on span "null" at bounding box center [424, 347] width 21 height 16
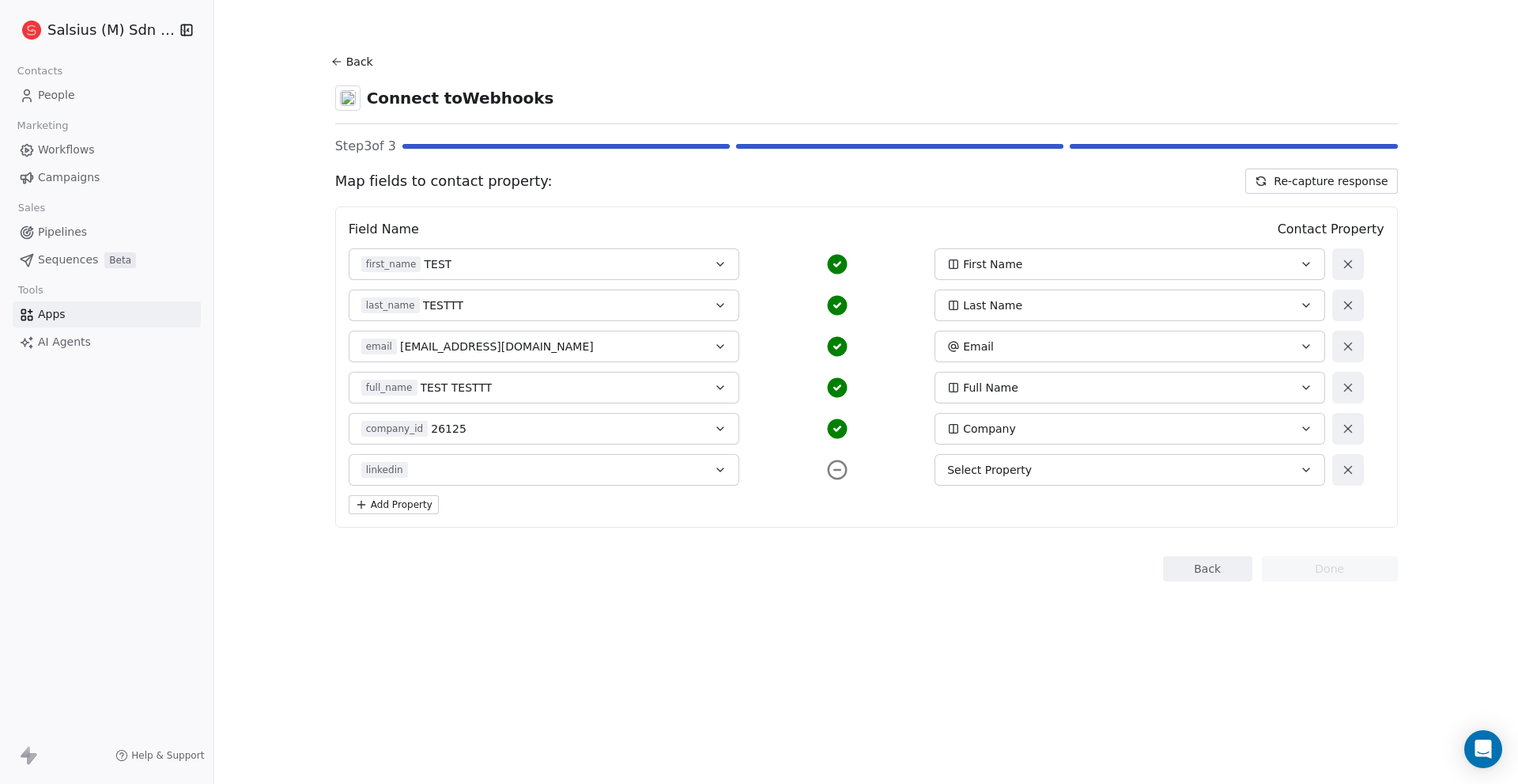
click at [1218, 461] on div "Select Property" at bounding box center [1111, 469] width 329 height 16
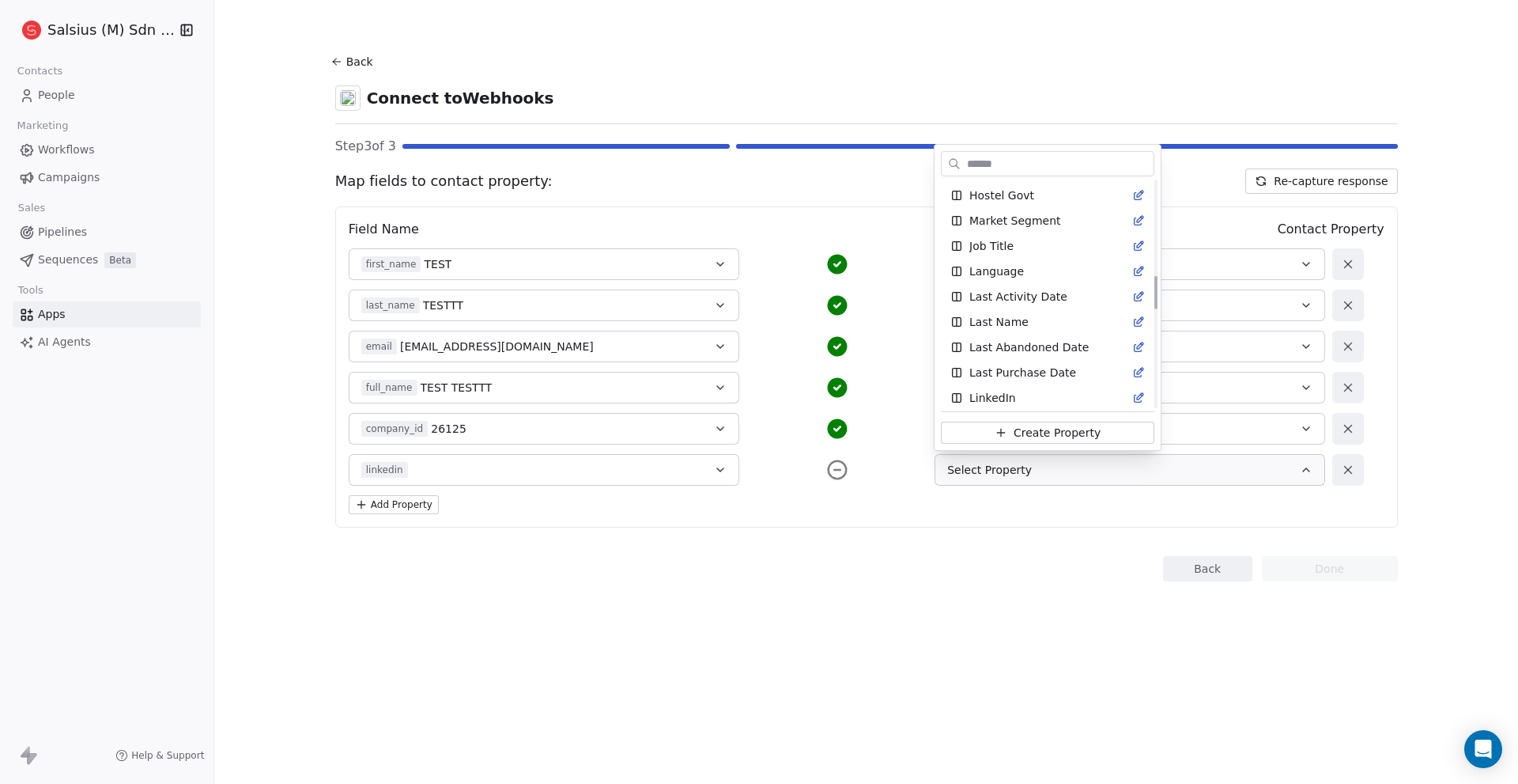
scroll to position [711, 0]
click at [1026, 321] on div "LinkedIn" at bounding box center [1047, 318] width 194 height 16
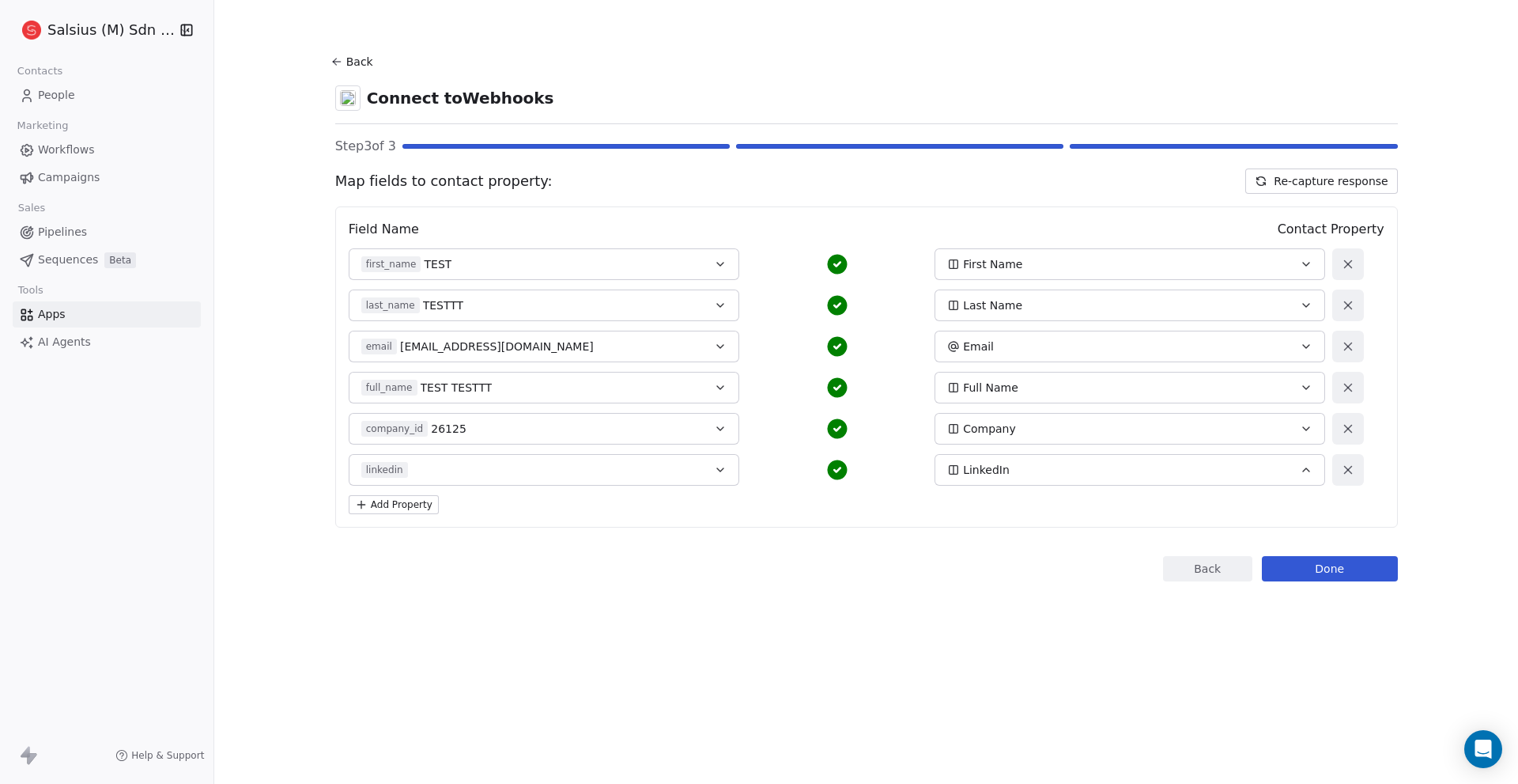
click at [414, 505] on button "Add Property" at bounding box center [394, 505] width 91 height 19
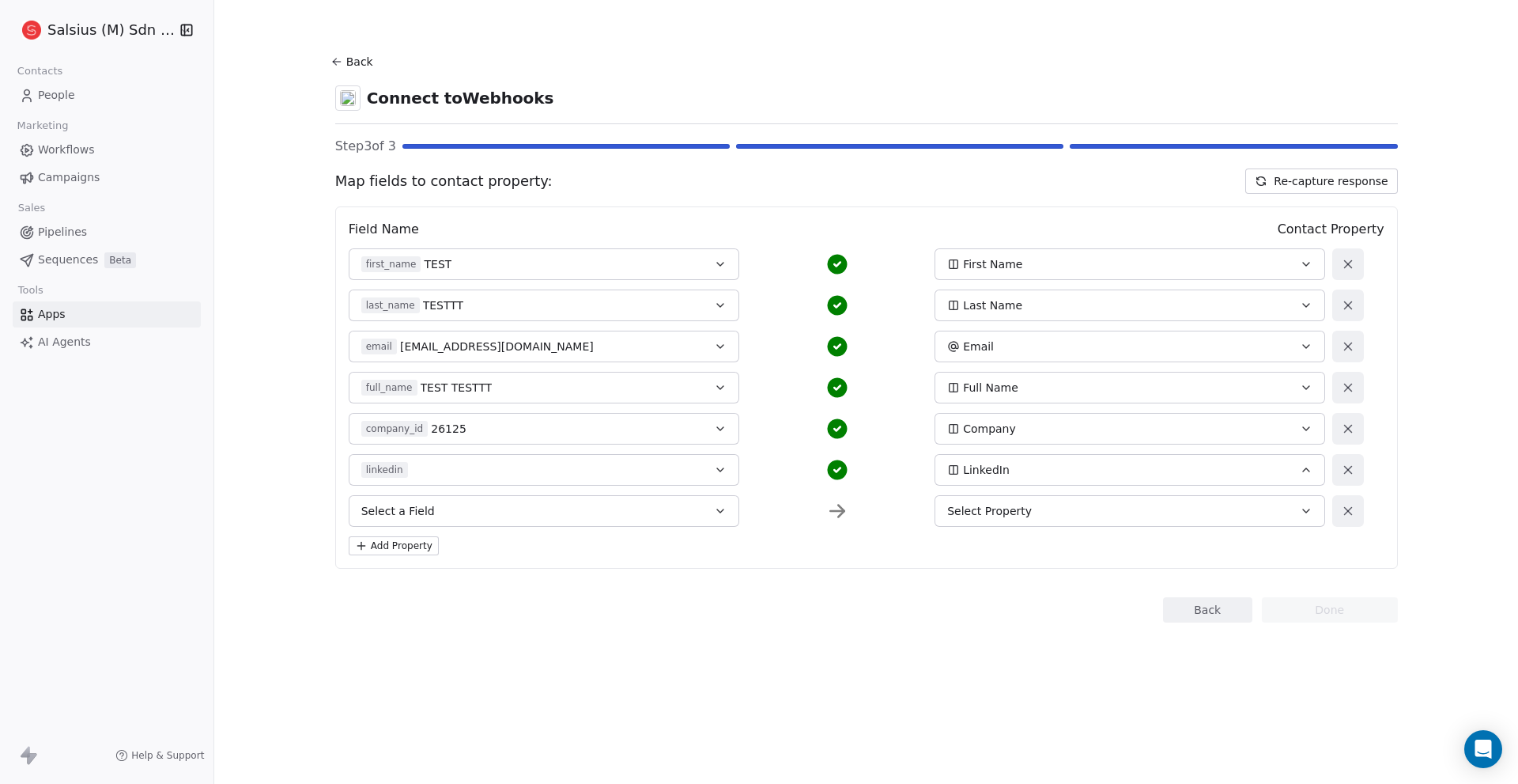
click at [445, 509] on button "Select a Field" at bounding box center [544, 511] width 391 height 32
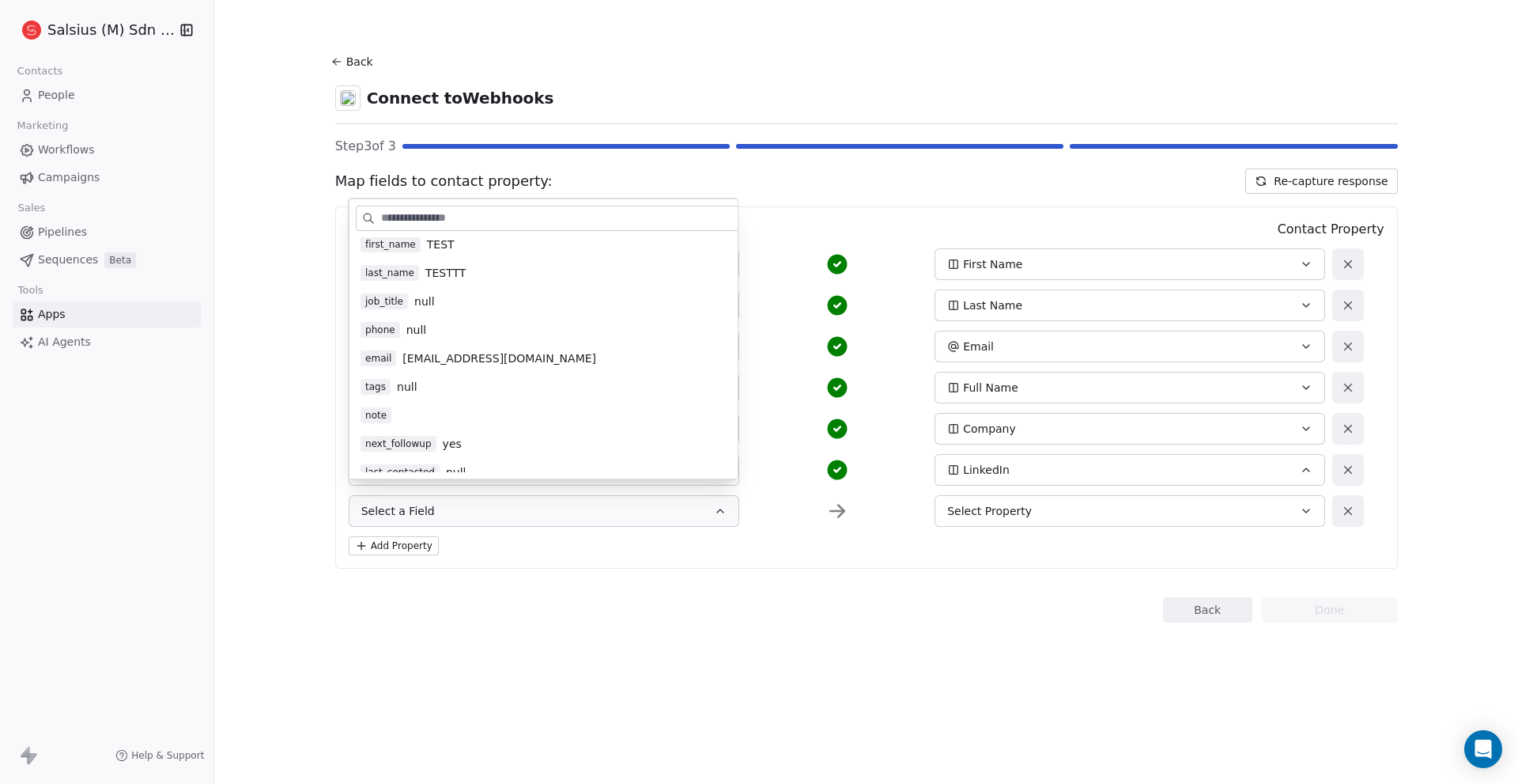
scroll to position [0, 0]
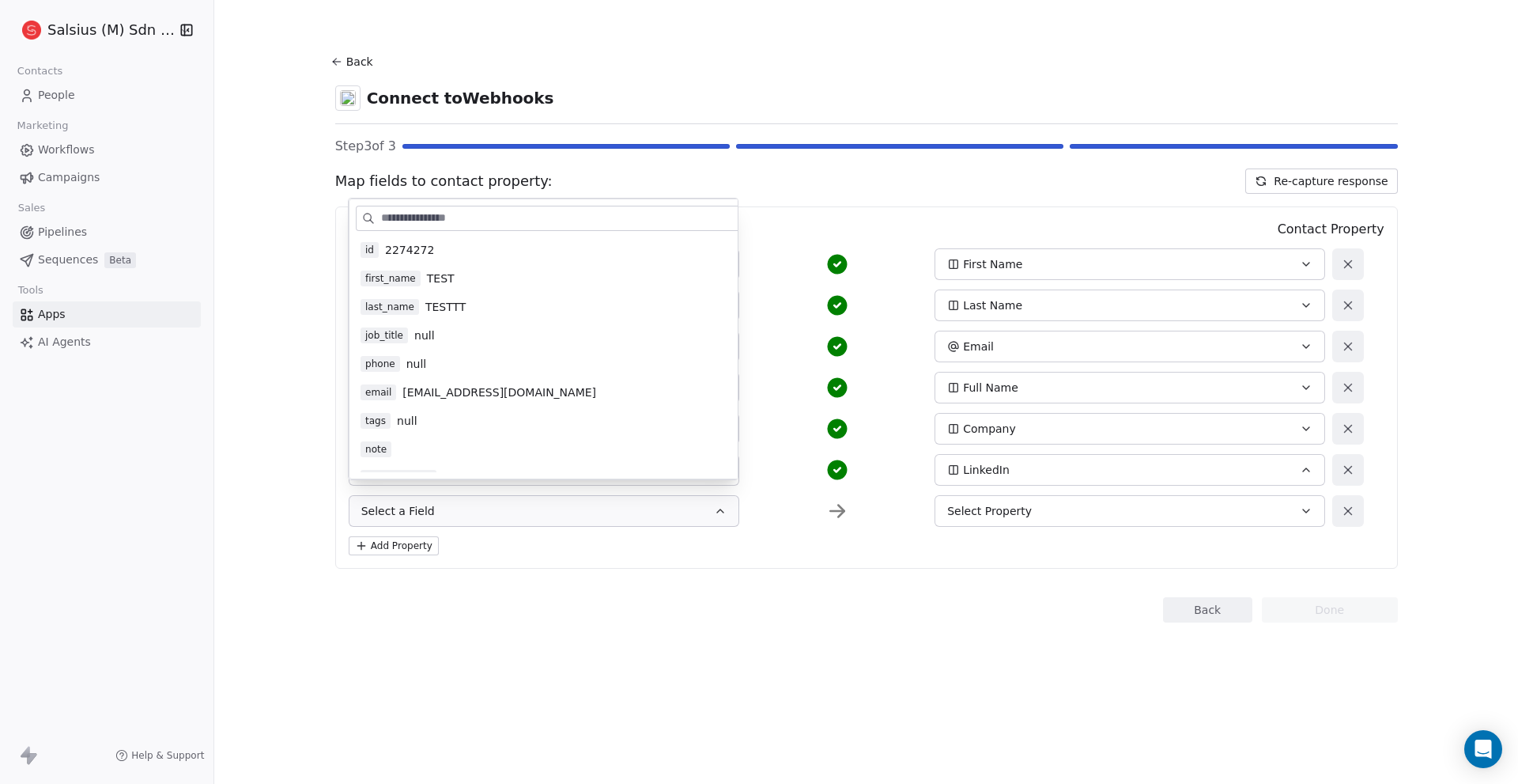
click at [470, 338] on div "job_title null" at bounding box center [576, 335] width 432 height 16
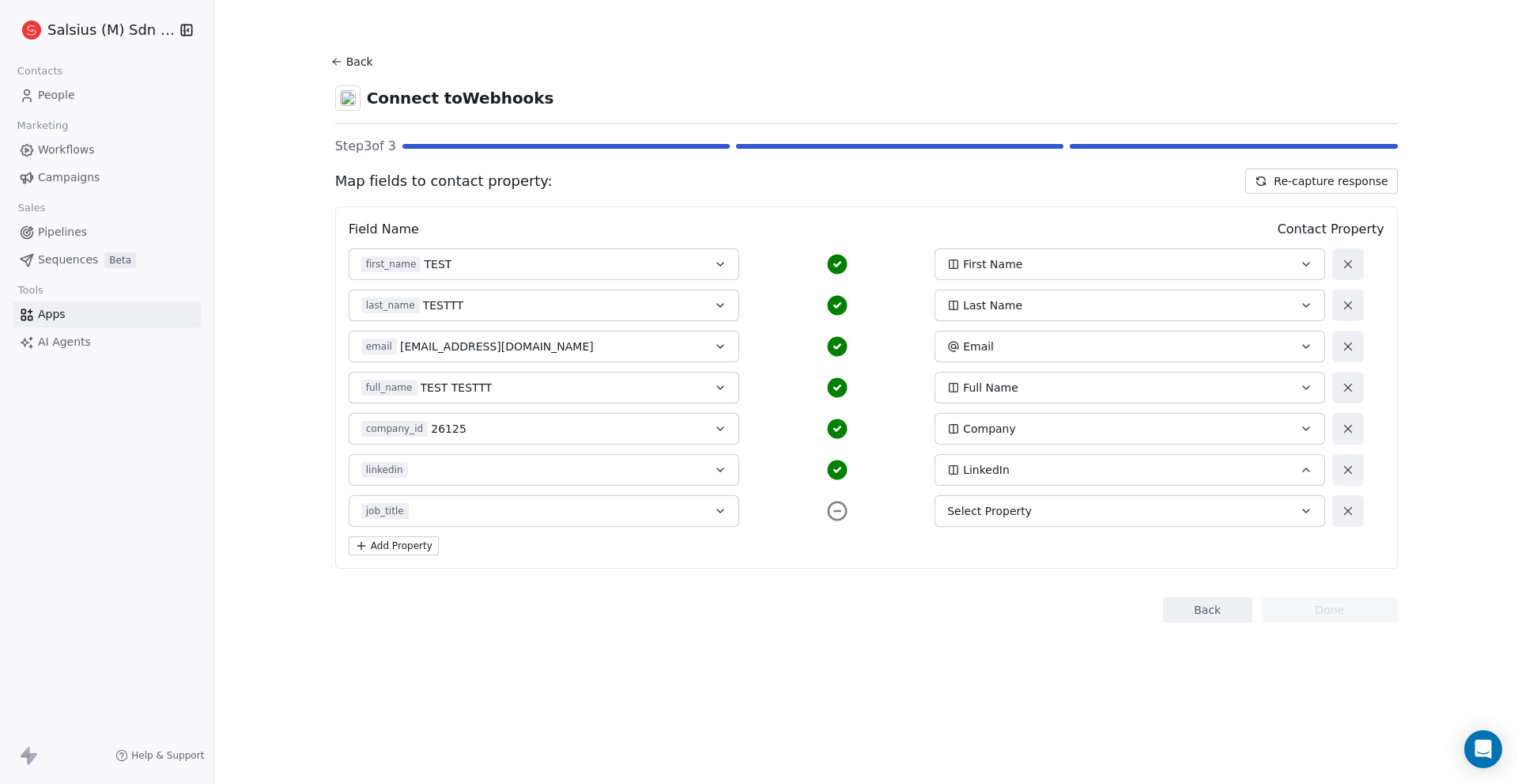
click at [1026, 513] on span "Select Property" at bounding box center [990, 510] width 85 height 16
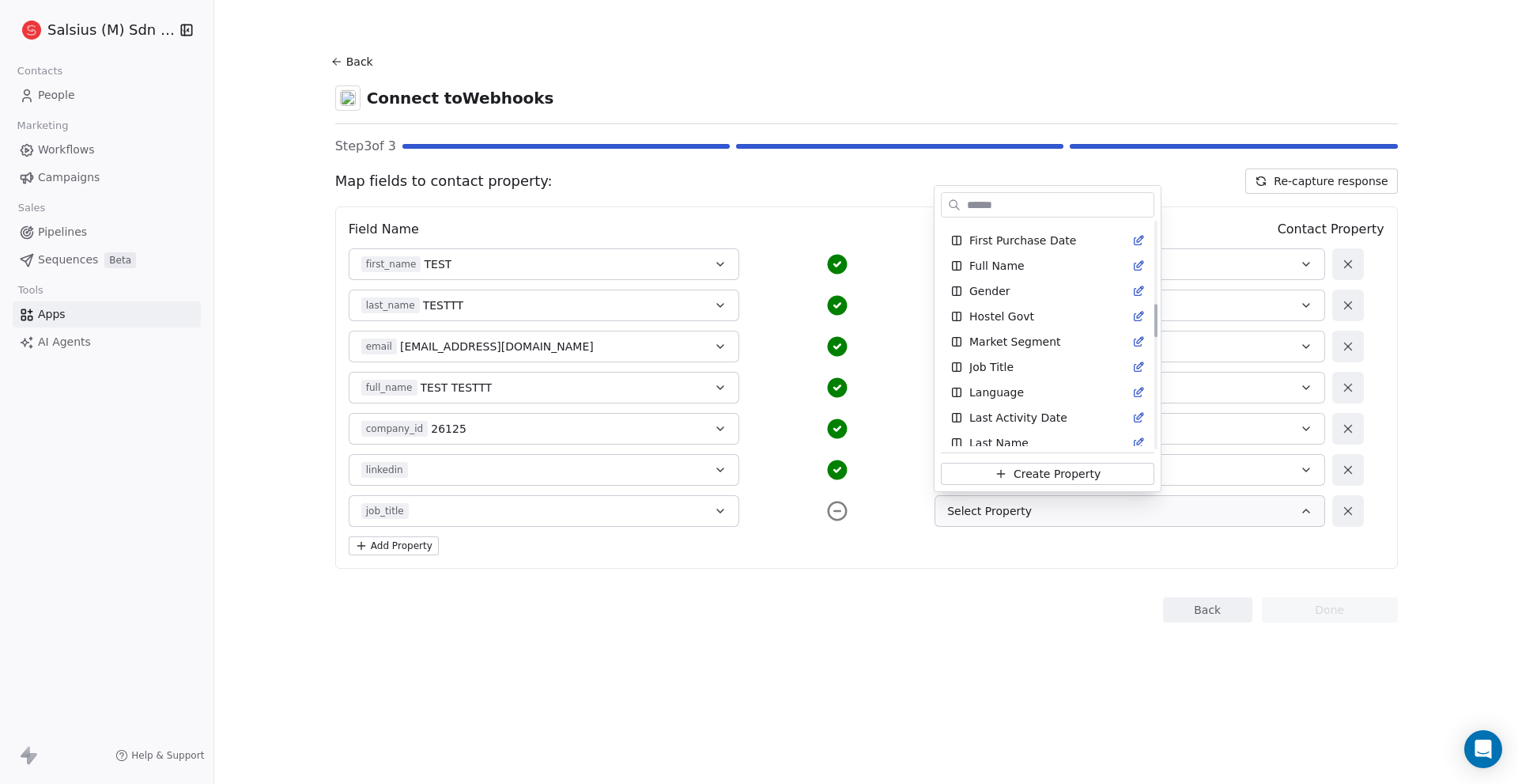
scroll to position [554, 0]
click at [994, 357] on div "Job Title" at bounding box center [1047, 366] width 213 height 25
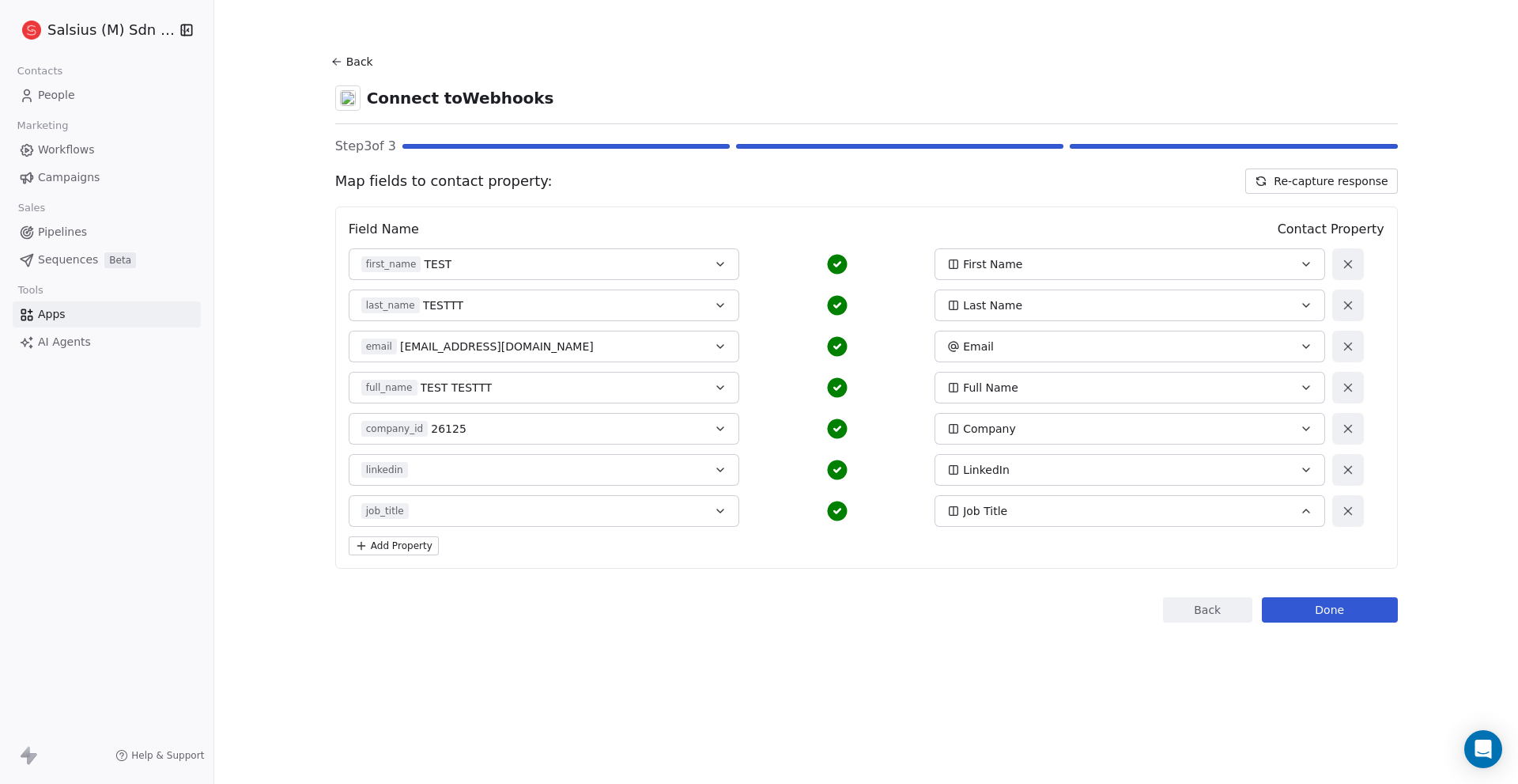
click at [545, 422] on div "company_id 26125" at bounding box center [525, 428] width 329 height 16
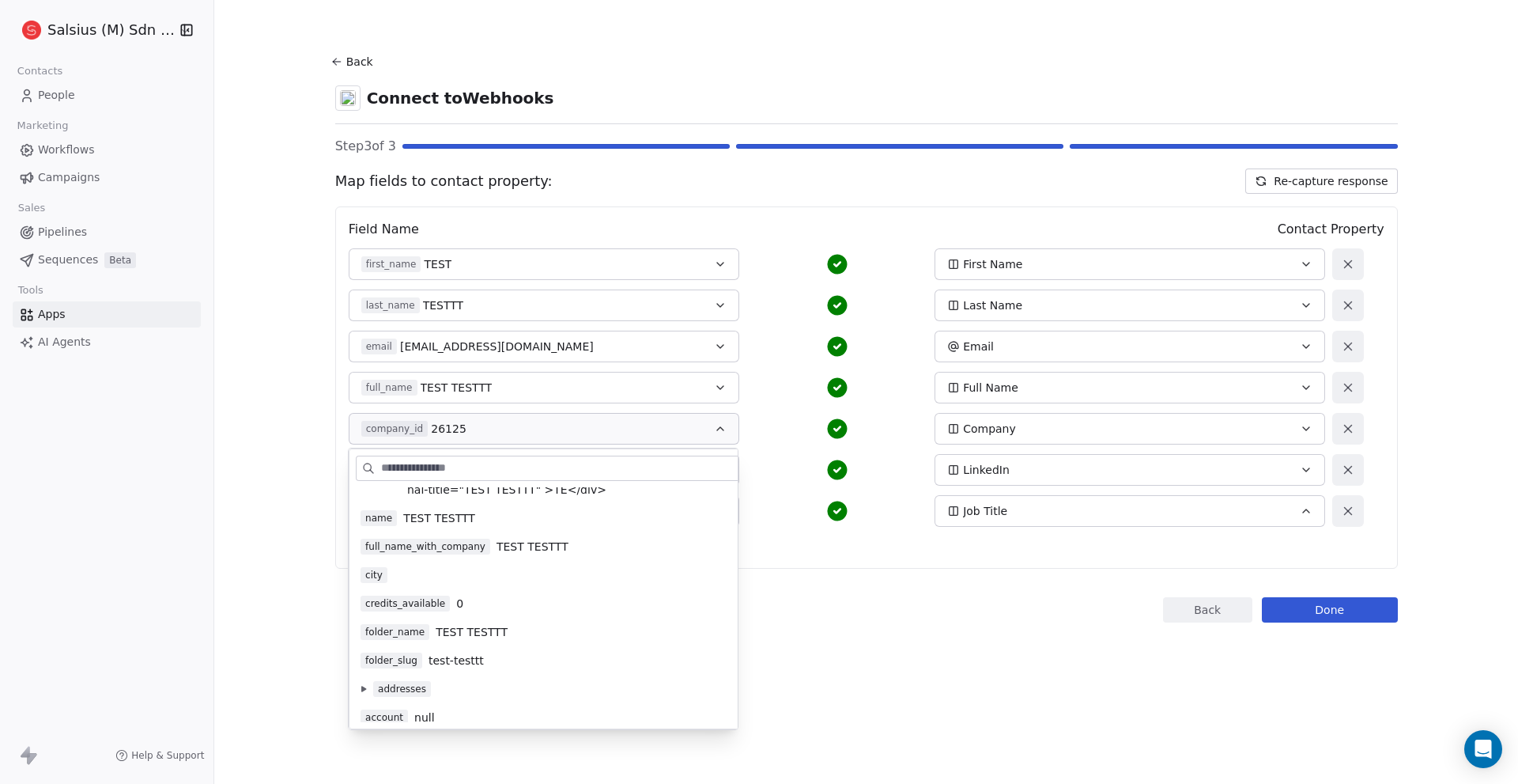
scroll to position [1046, 0]
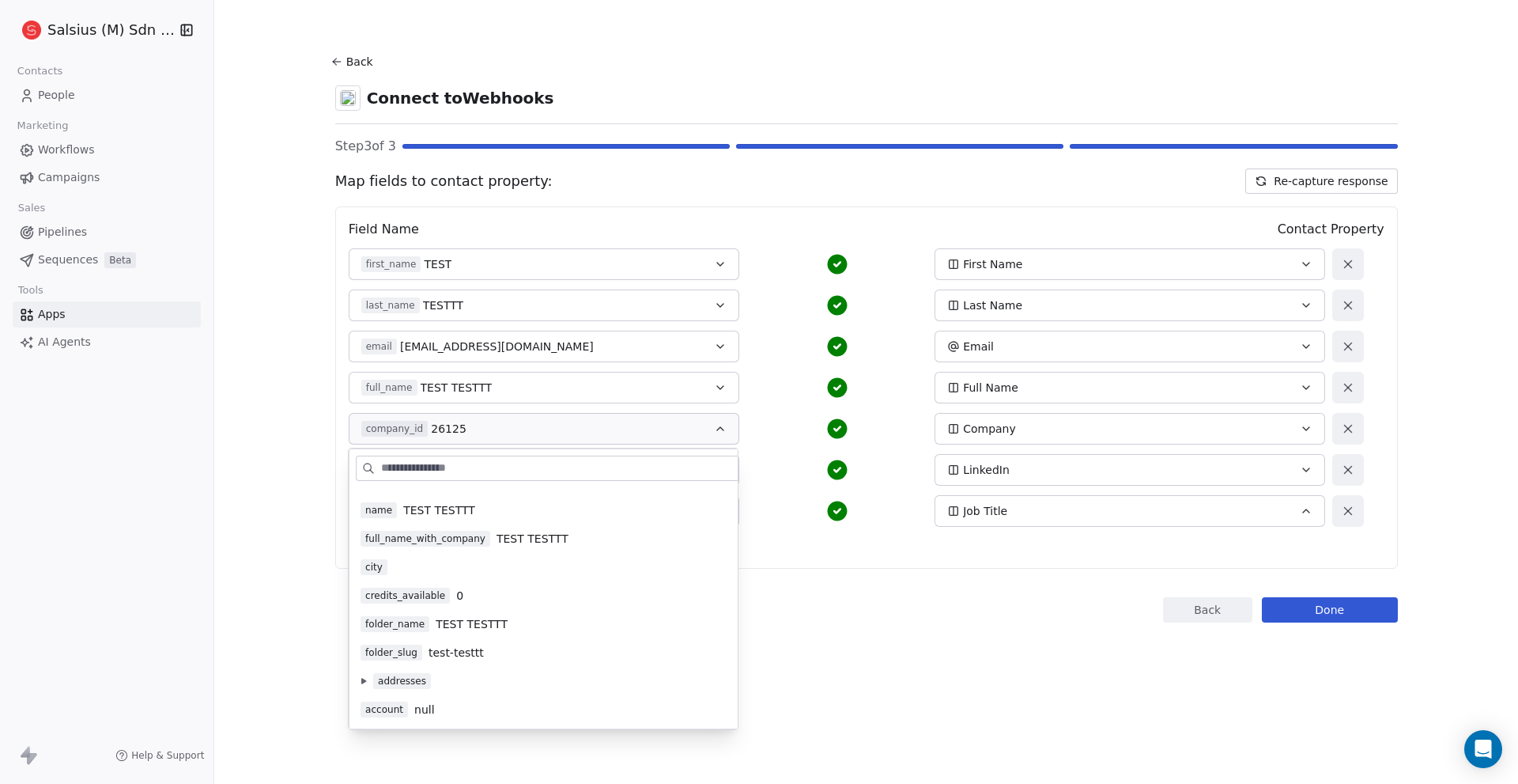
click at [588, 703] on div "account null" at bounding box center [576, 709] width 432 height 16
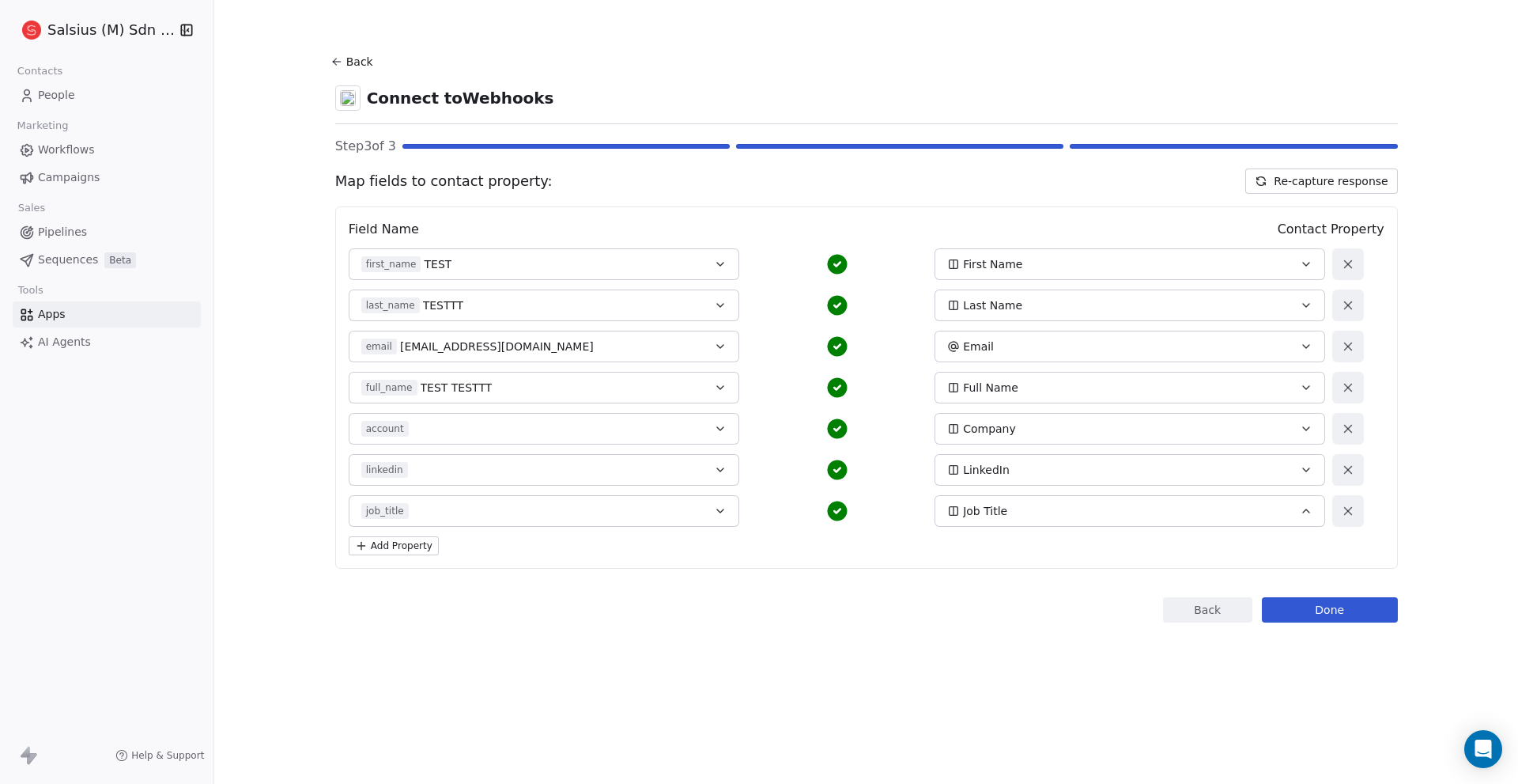
click at [1346, 613] on button "Done" at bounding box center [1330, 609] width 136 height 25
